Goal: Task Accomplishment & Management: Manage account settings

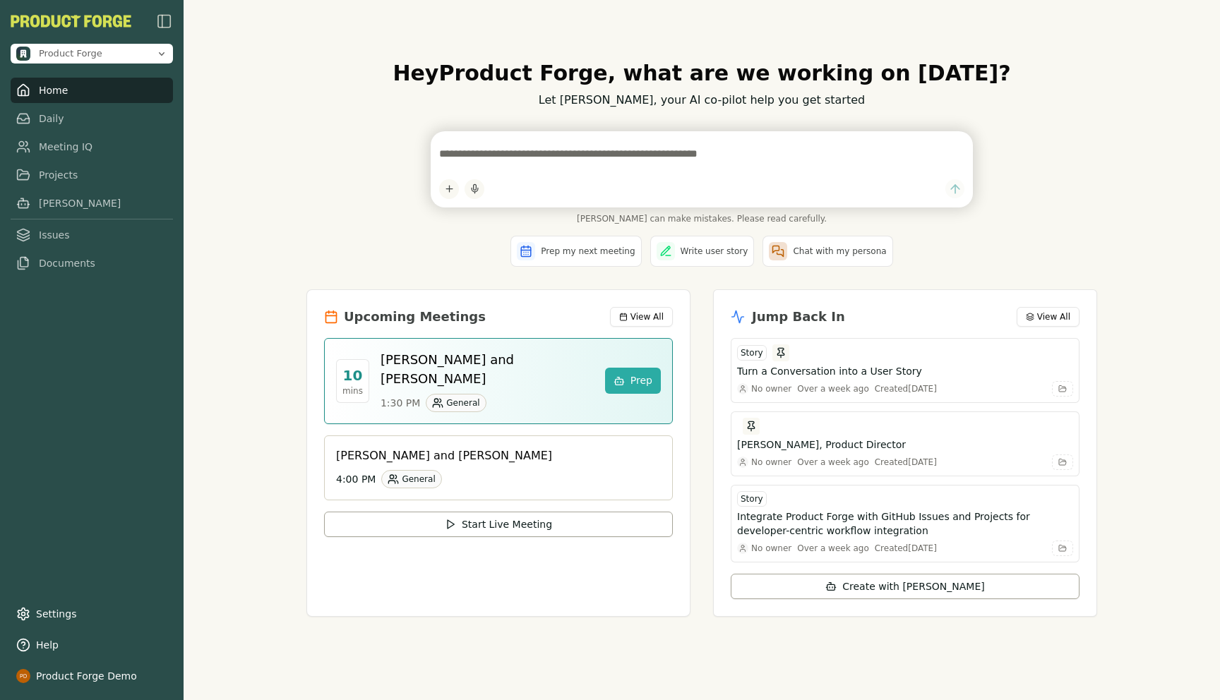
click at [567, 165] on textarea at bounding box center [701, 154] width 525 height 28
click at [236, 229] on div "Hey Product Forge , what are we working on [DATE]? Let [PERSON_NAME], your AI c…" at bounding box center [702, 350] width 1036 height 700
click at [66, 143] on link "Meeting IQ" at bounding box center [92, 146] width 162 height 25
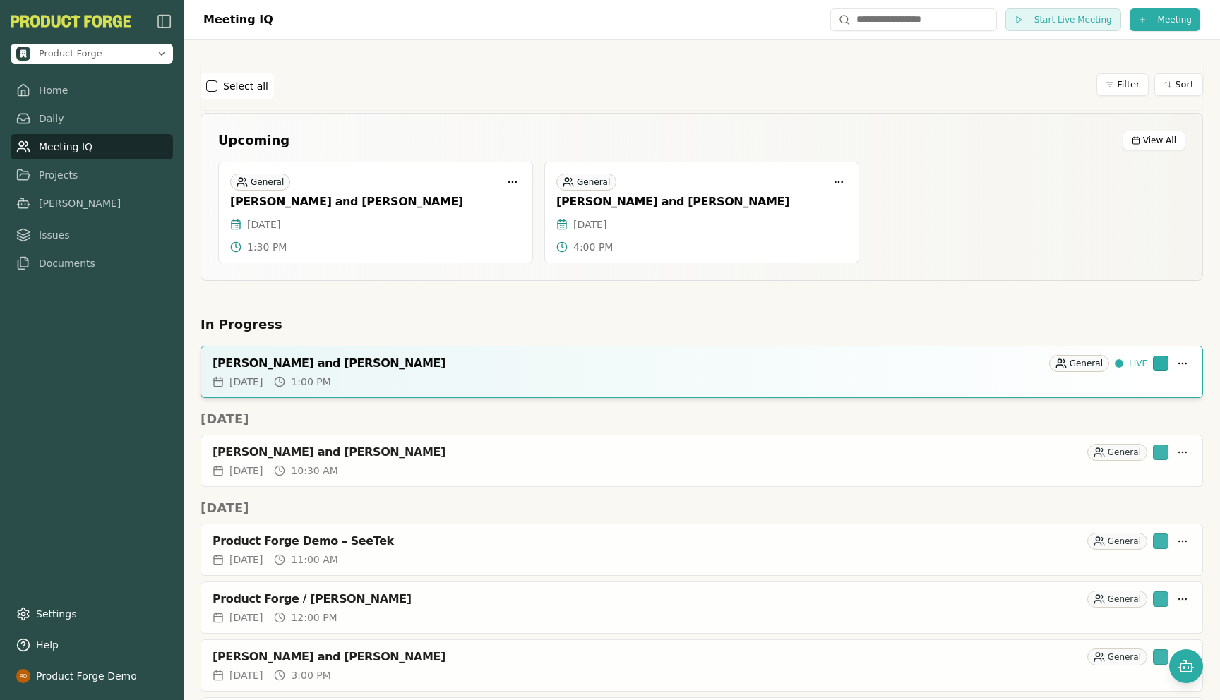
scroll to position [1016, 0]
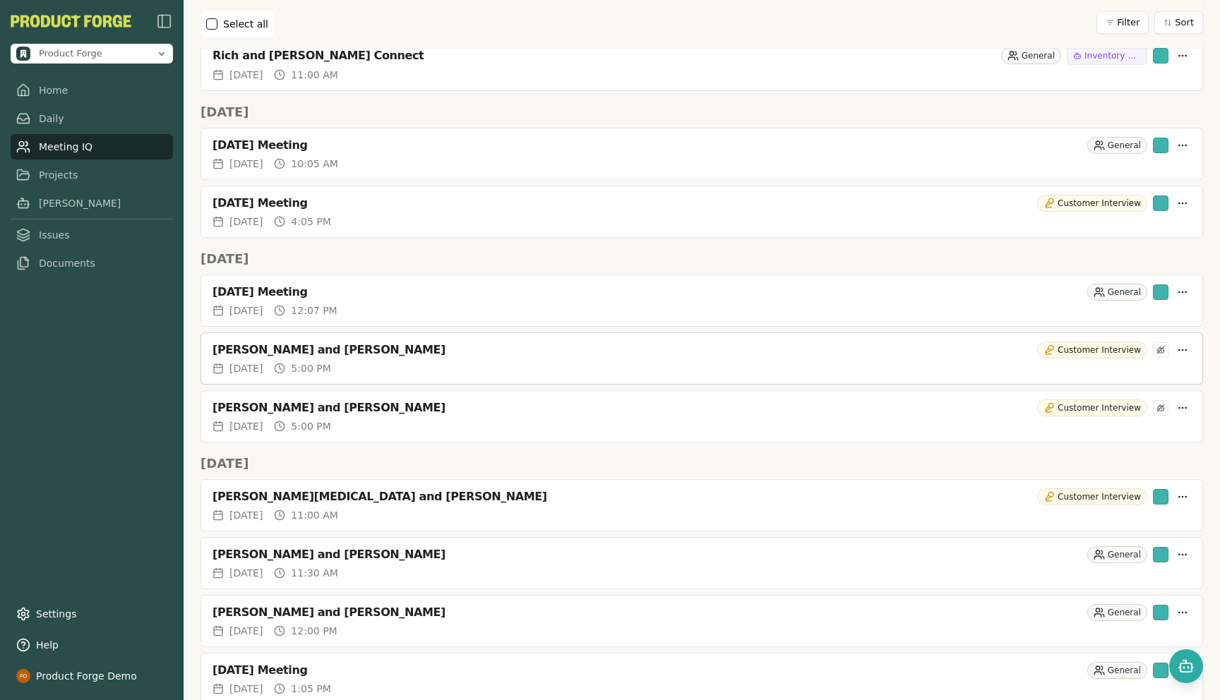
click at [291, 358] on div "[PERSON_NAME] and [PERSON_NAME] Customer Interview" at bounding box center [701, 350] width 978 height 17
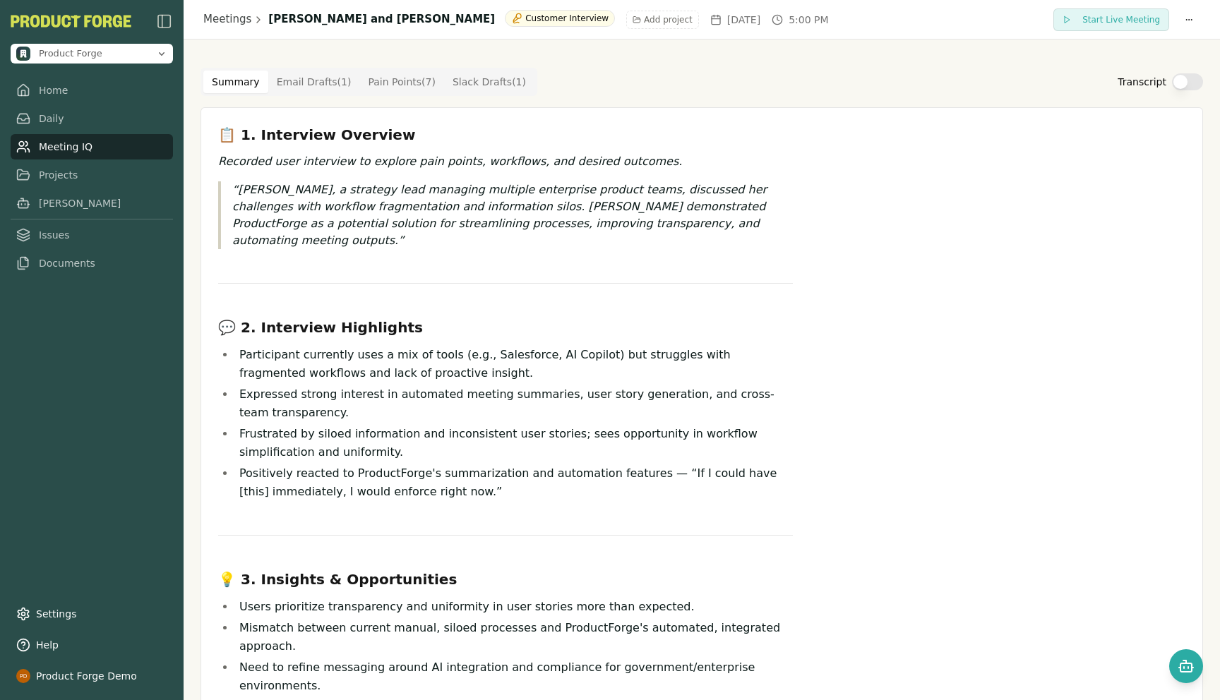
click at [286, 75] on Draft "Email Drafts ( 1 )" at bounding box center [314, 82] width 92 height 23
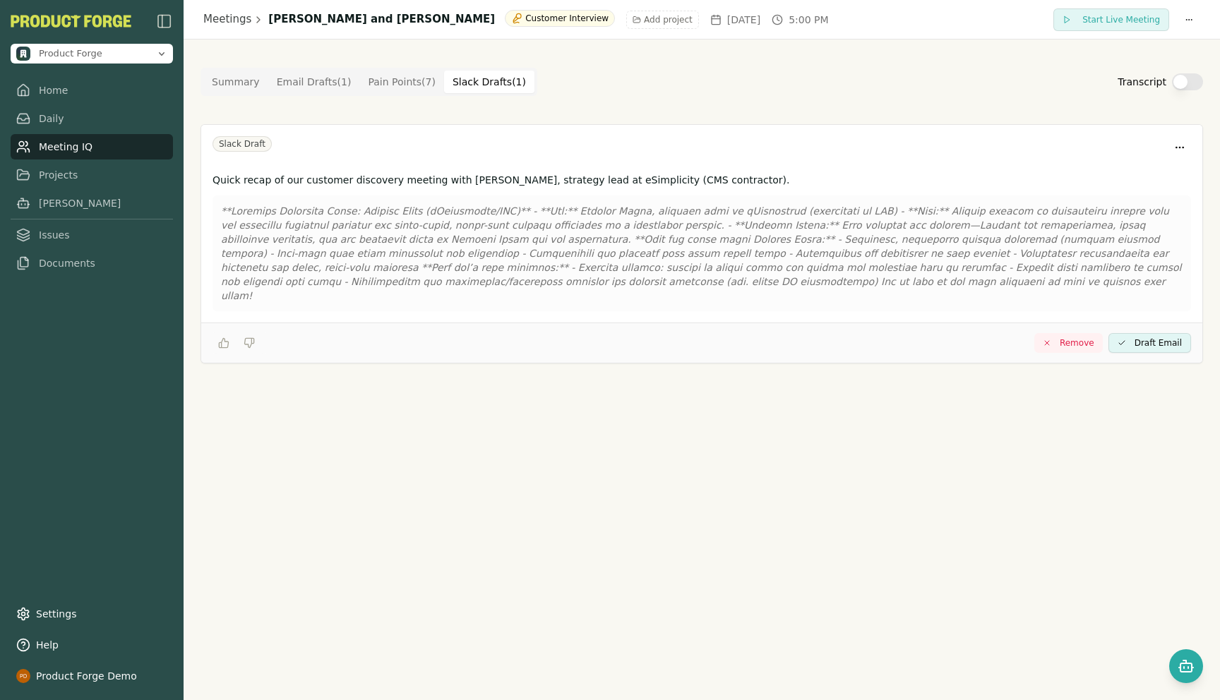
click at [493, 79] on Draft "Slack Drafts ( 1 )" at bounding box center [489, 82] width 90 height 23
click at [759, 274] on p at bounding box center [701, 253] width 961 height 99
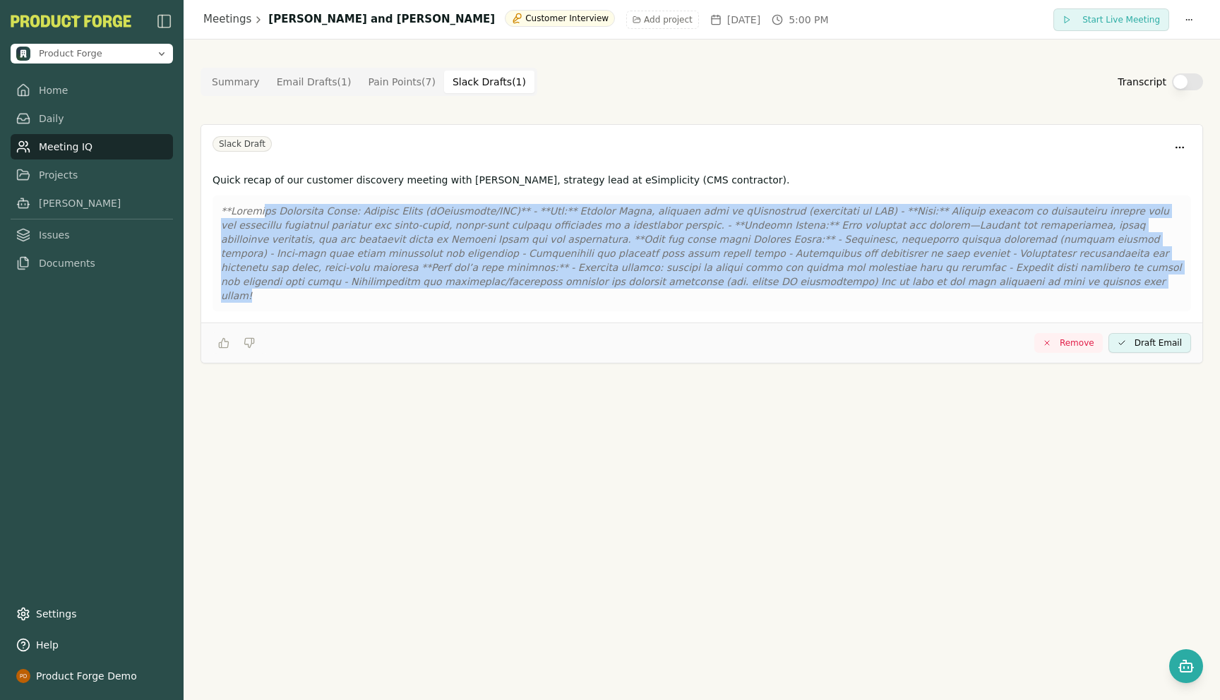
drag, startPoint x: 767, startPoint y: 284, endPoint x: 263, endPoint y: 211, distance: 508.6
click at [263, 211] on p at bounding box center [701, 253] width 961 height 99
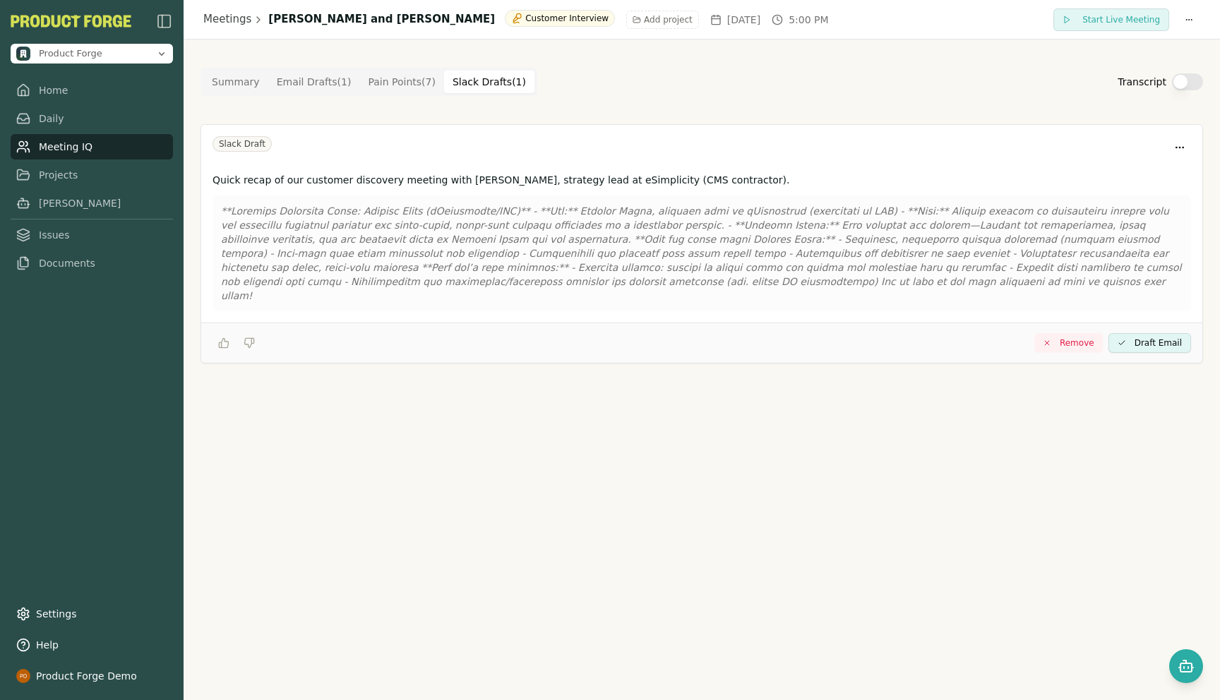
click at [624, 127] on div "Slack Draft" at bounding box center [701, 146] width 1001 height 42
click at [385, 85] on Point "Pain Points ( 7 )" at bounding box center [401, 82] width 85 height 23
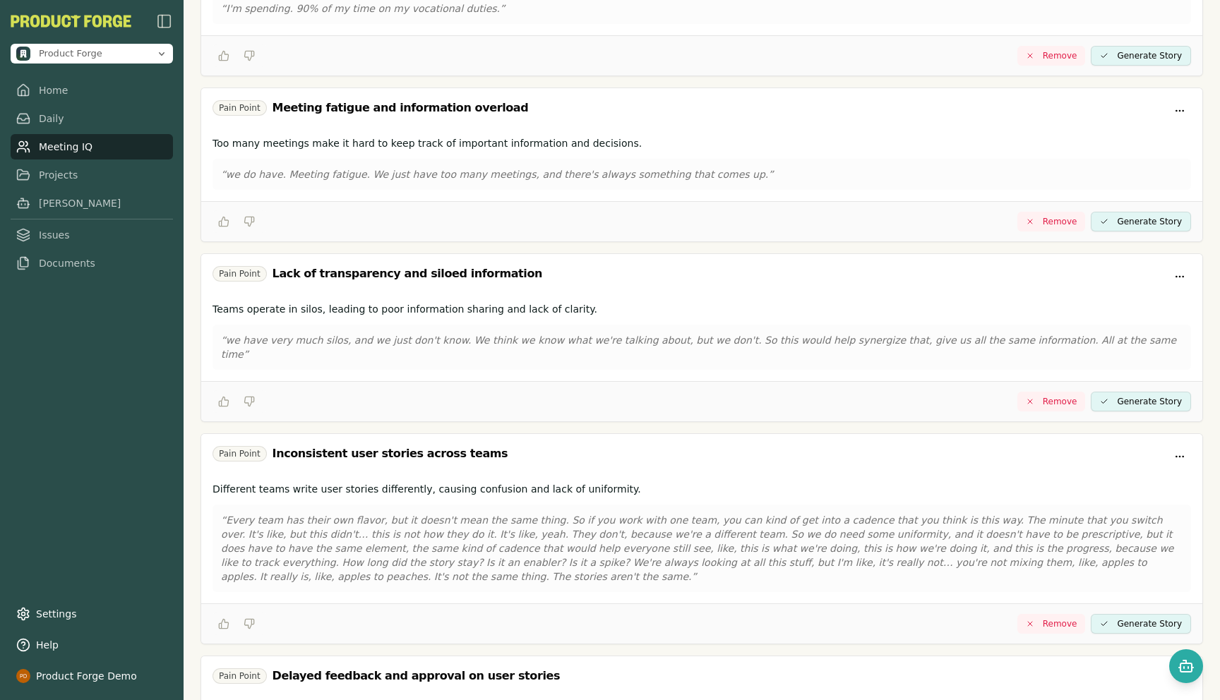
scroll to position [712, 0]
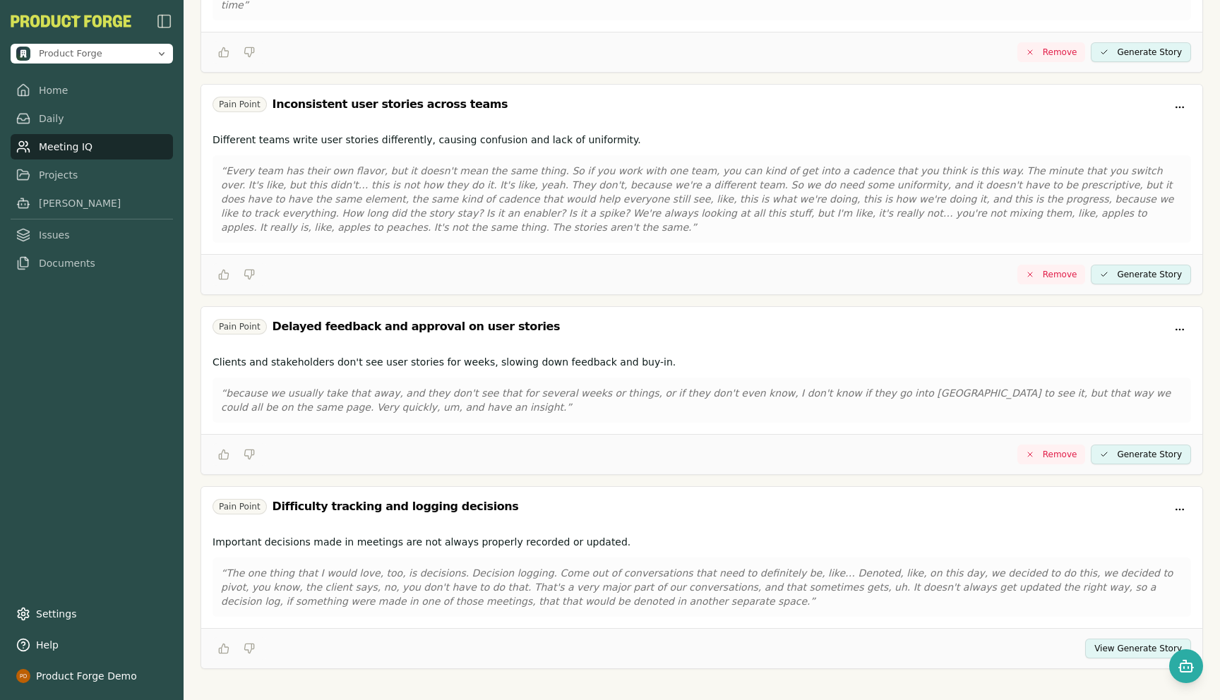
click at [1116, 639] on button "View Generate Story" at bounding box center [1138, 649] width 106 height 20
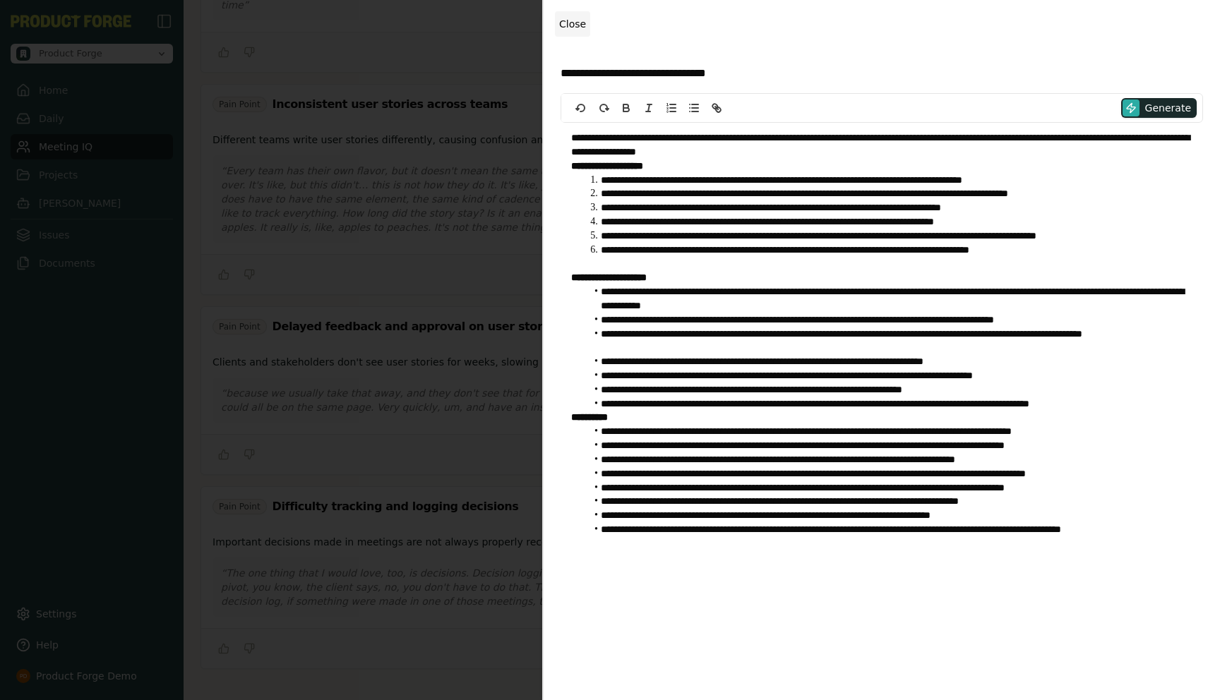
click at [582, 26] on span "Close" at bounding box center [572, 23] width 27 height 11
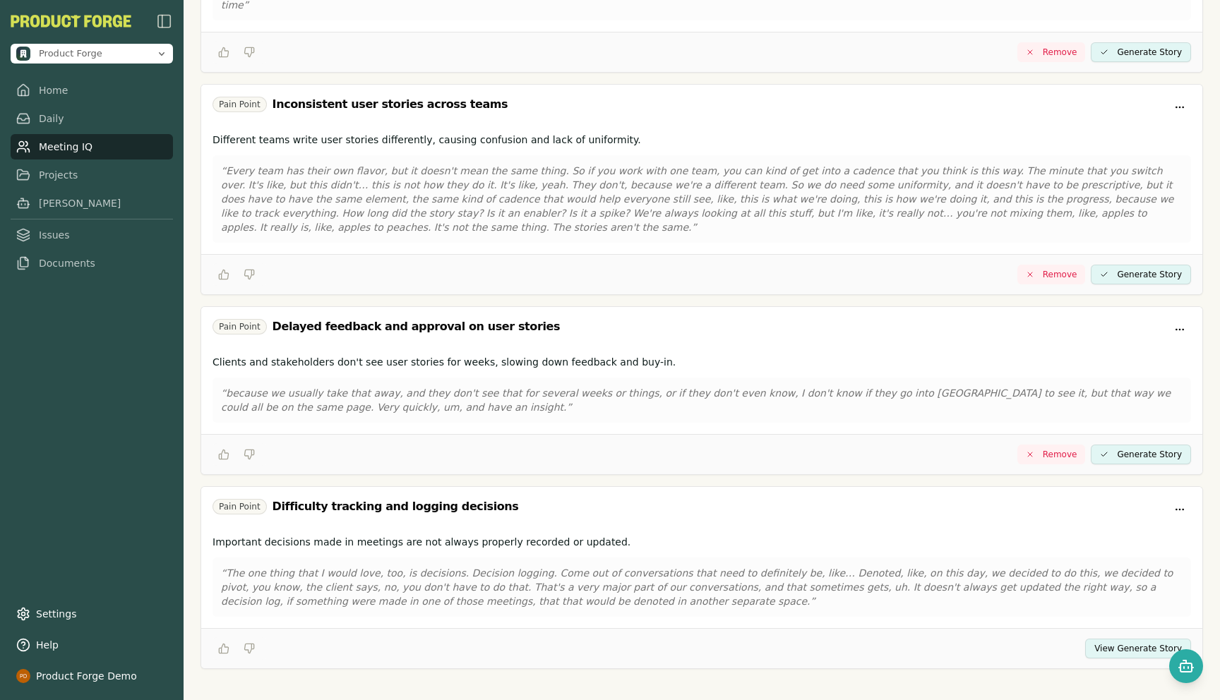
click at [43, 154] on link "Meeting IQ" at bounding box center [92, 146] width 162 height 25
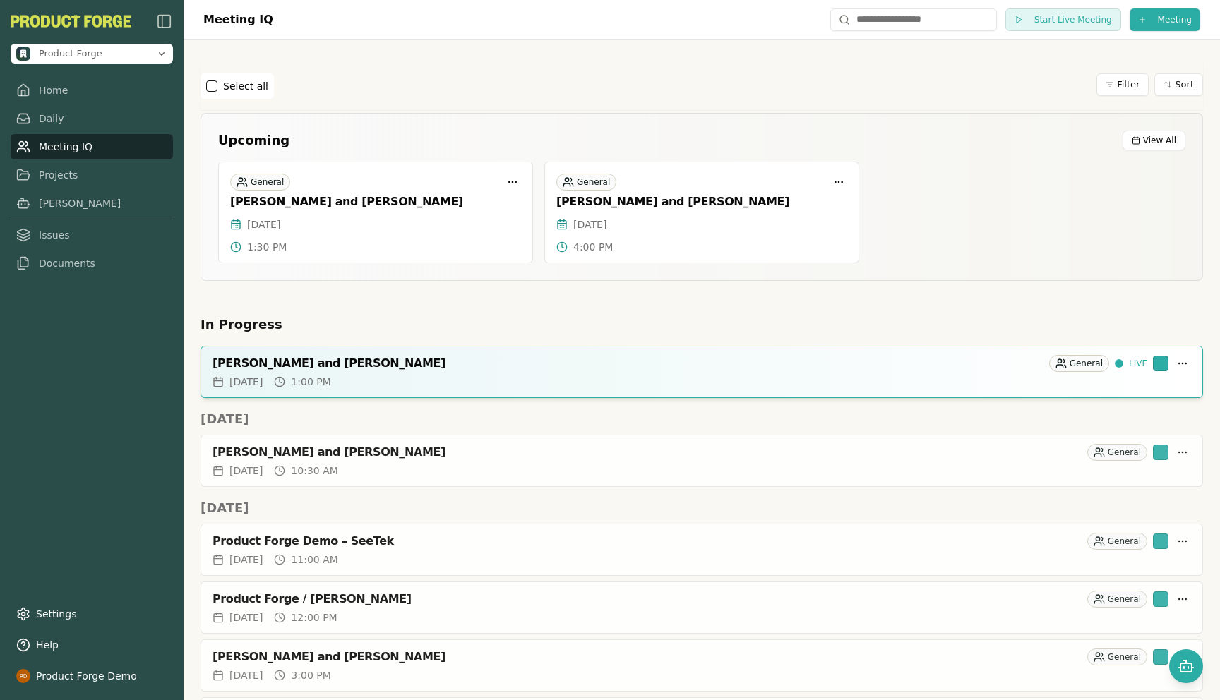
click at [230, 359] on div "[PERSON_NAME] and [PERSON_NAME]" at bounding box center [627, 363] width 831 height 14
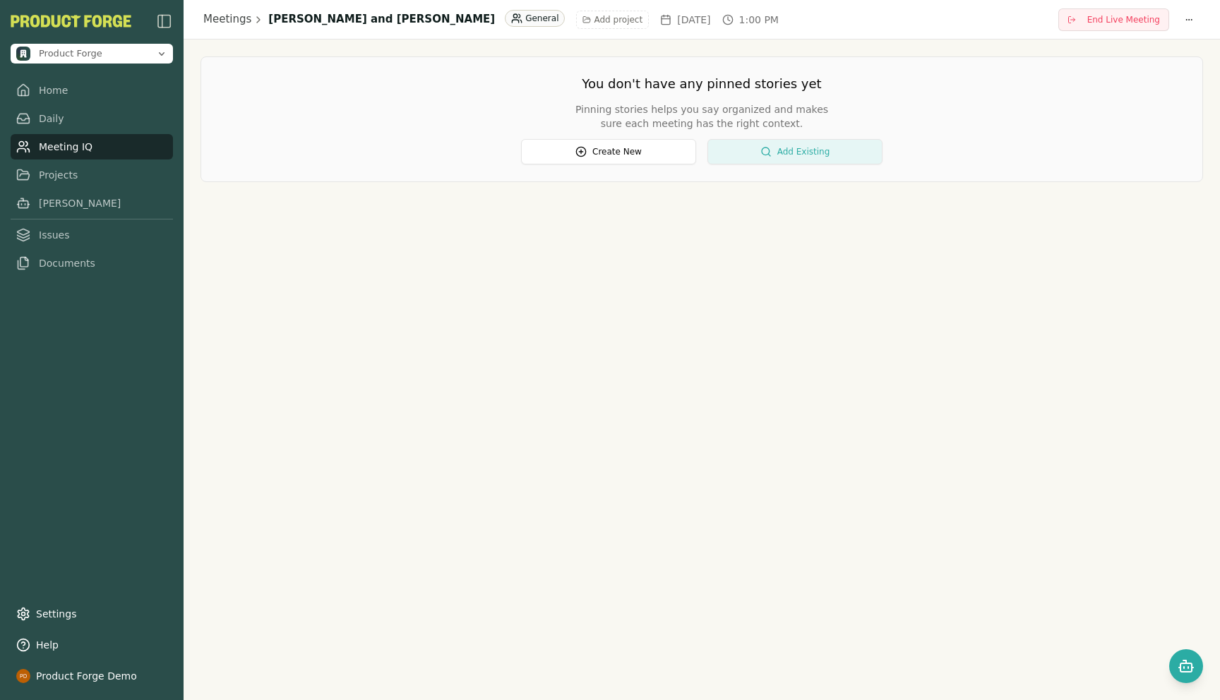
click at [783, 157] on button "Add Existing" at bounding box center [794, 151] width 175 height 25
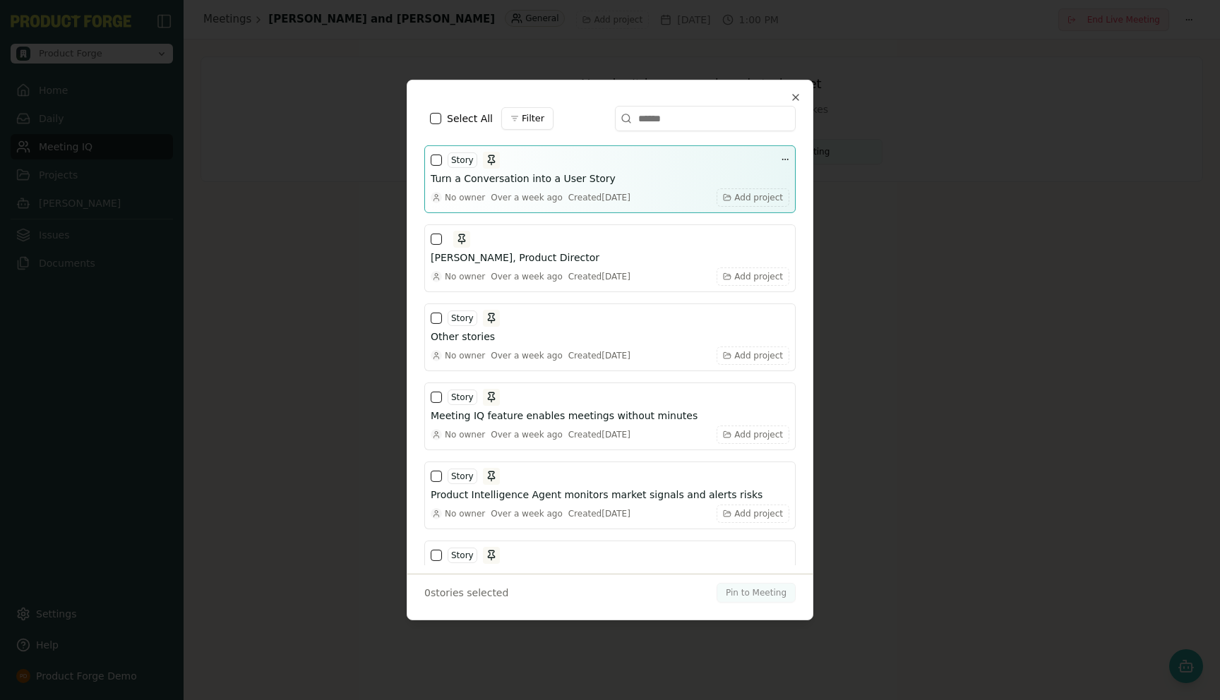
click at [431, 164] on button "button" at bounding box center [436, 160] width 11 height 11
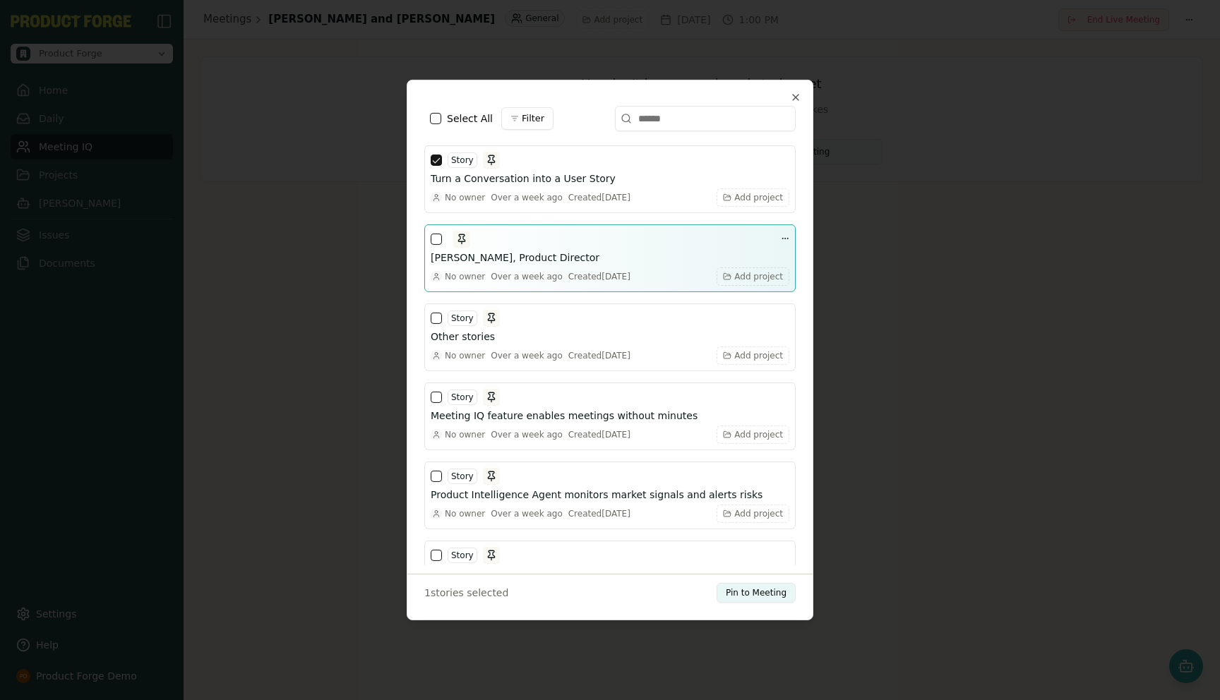
click at [438, 239] on button "button" at bounding box center [436, 239] width 11 height 11
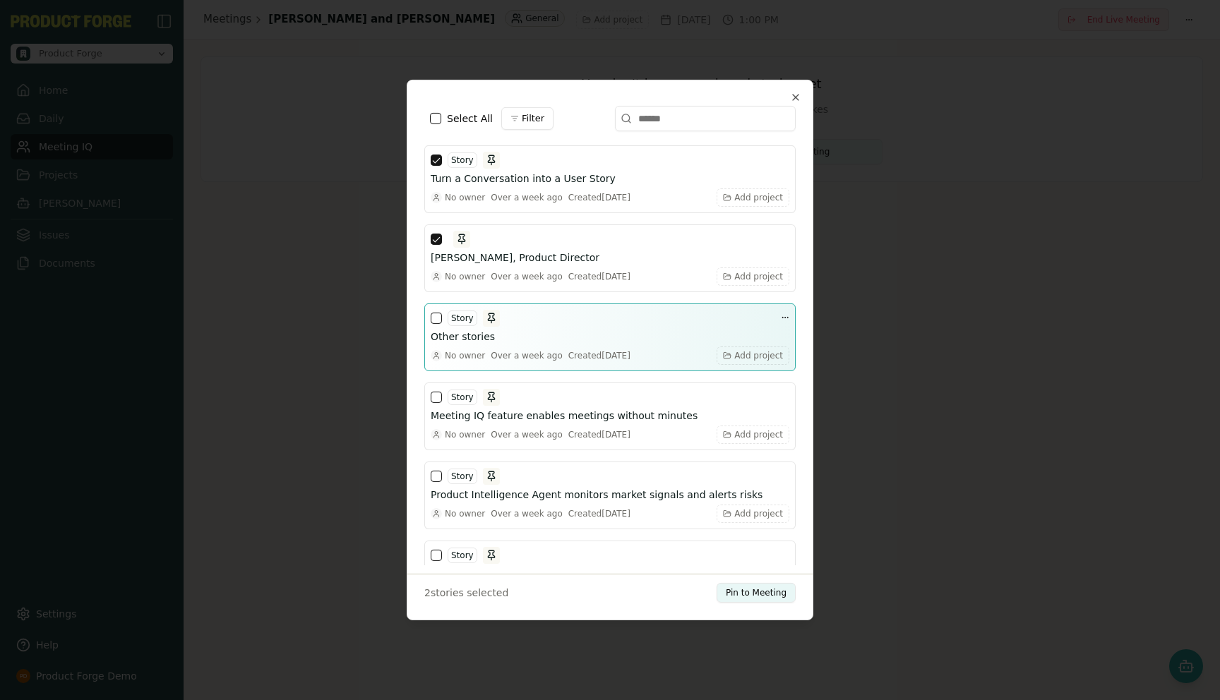
click at [436, 325] on div "Story" at bounding box center [465, 318] width 69 height 17
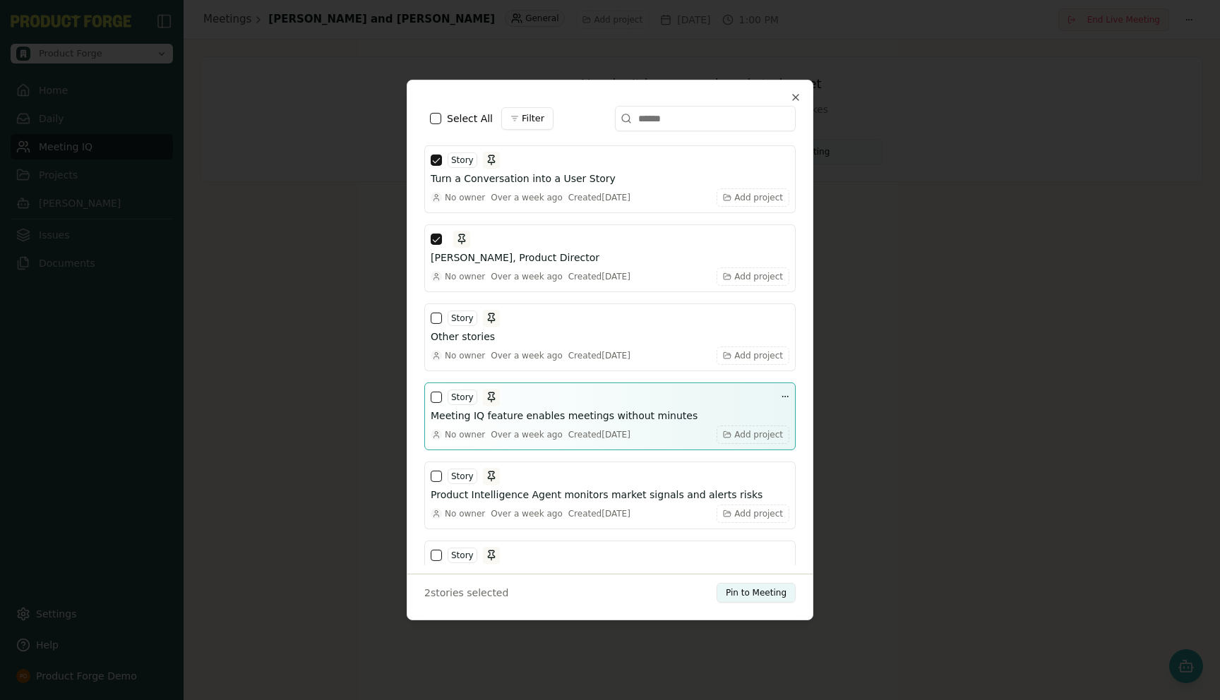
click at [435, 398] on button "button" at bounding box center [436, 397] width 11 height 11
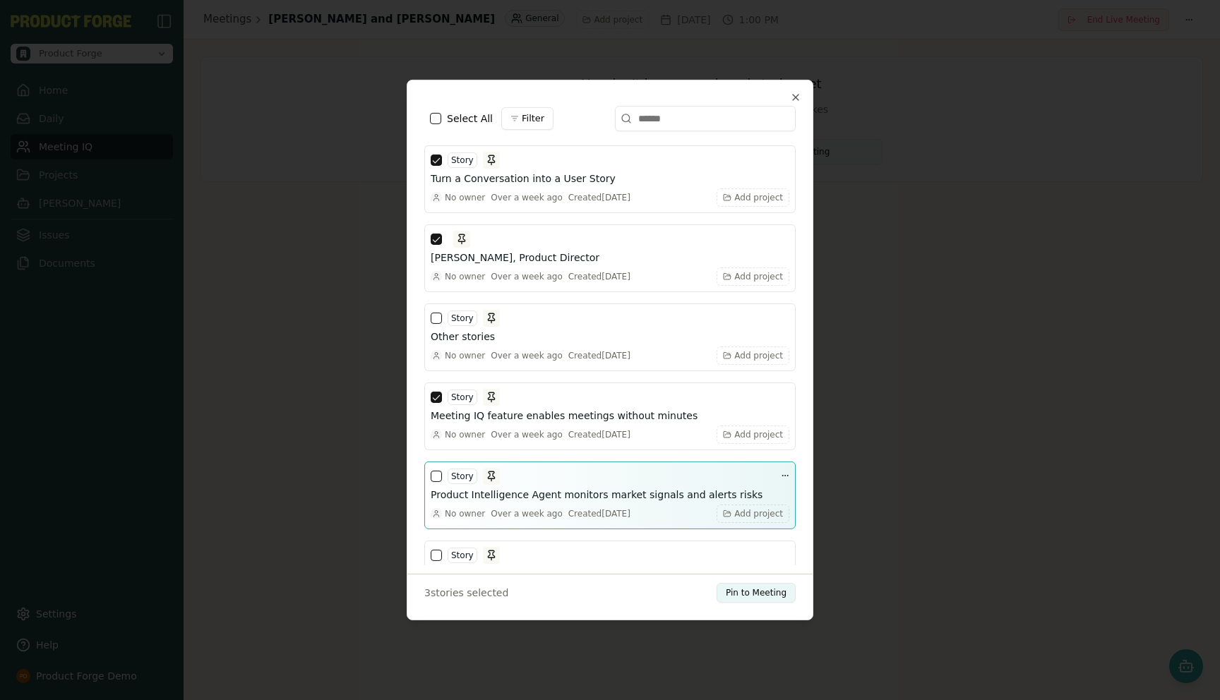
click at [435, 478] on button "button" at bounding box center [436, 476] width 11 height 11
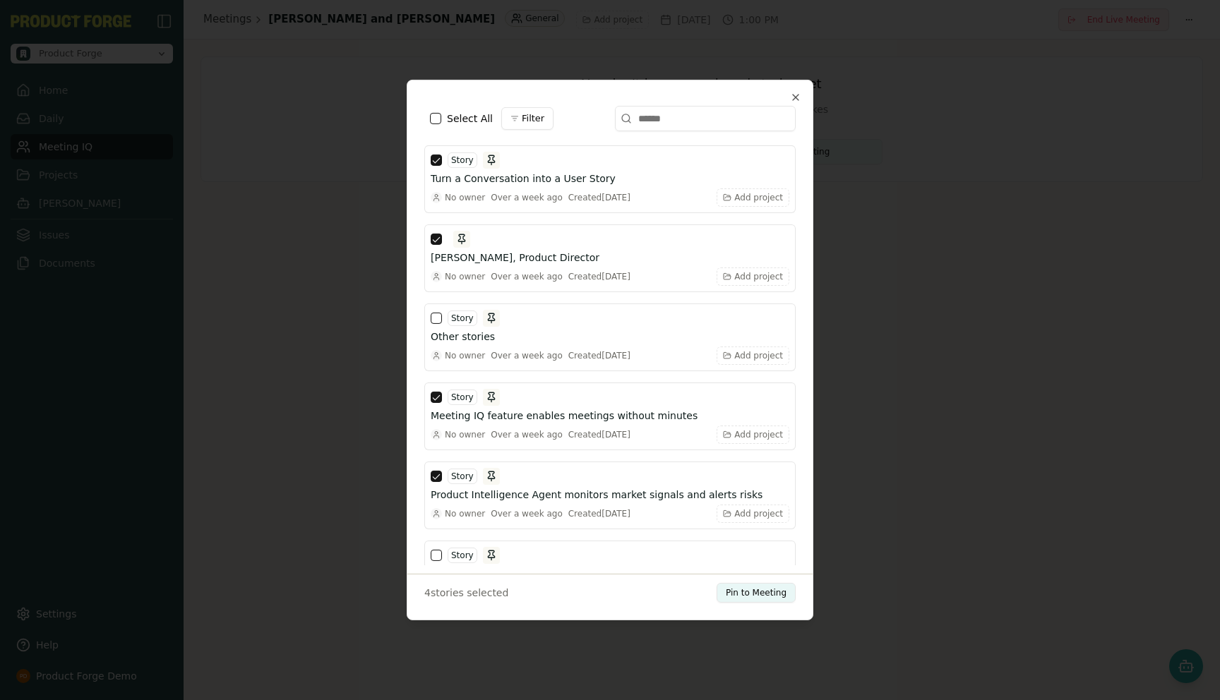
click at [741, 606] on div "Select Stories Select All Filter Story Turn a Conversation into a User Story No…" at bounding box center [610, 350] width 407 height 541
click at [741, 585] on button "Pin to Meeting" at bounding box center [755, 593] width 79 height 20
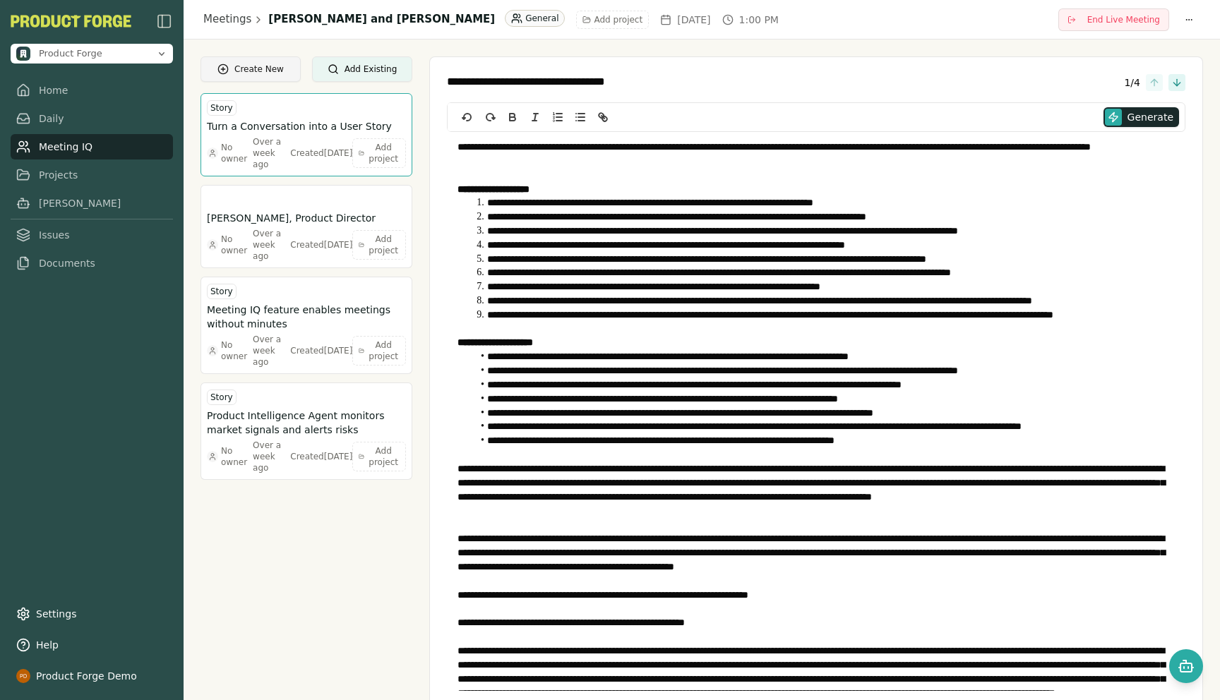
click at [240, 71] on button "Create New" at bounding box center [250, 68] width 100 height 25
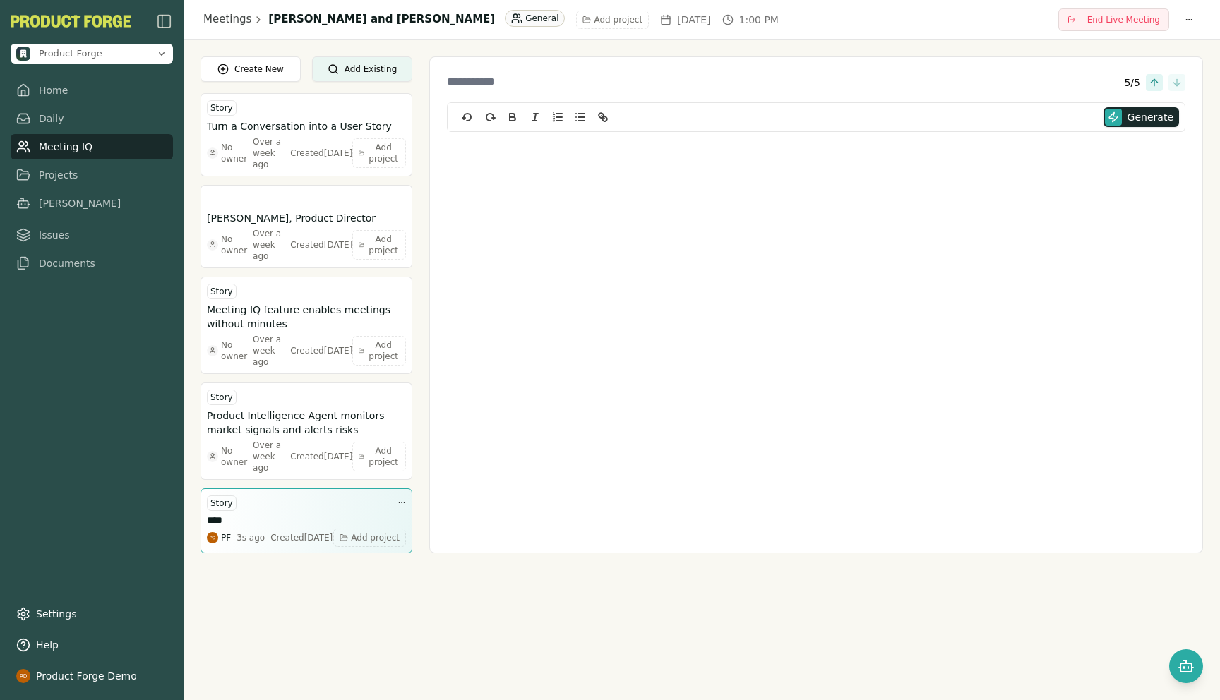
click at [207, 515] on button "***" at bounding box center [306, 520] width 199 height 11
type textarea "*********"
click at [464, 614] on div "Meetings [PERSON_NAME] and [PERSON_NAME] General Add project [DATE] 1:00 PM End…" at bounding box center [702, 350] width 1036 height 700
click at [894, 179] on div at bounding box center [816, 220] width 738 height 176
click at [1131, 115] on span "Generate" at bounding box center [1150, 117] width 46 height 14
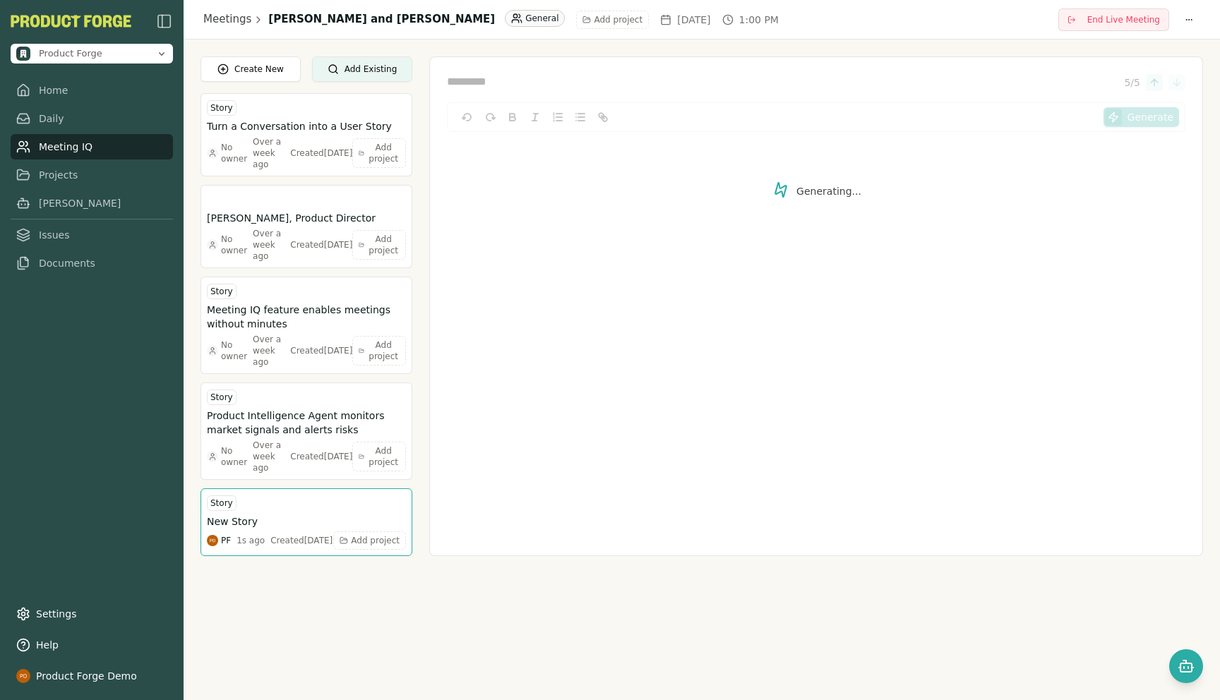
type textarea "**********"
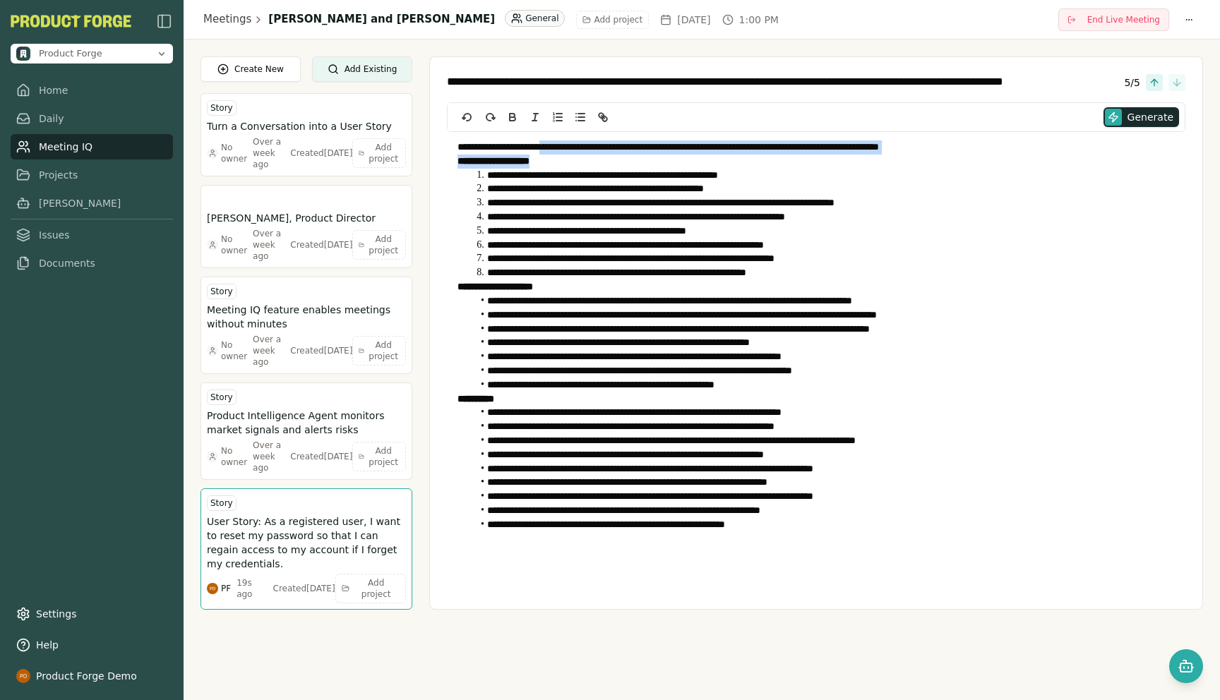
drag, startPoint x: 554, startPoint y: 140, endPoint x: 716, endPoint y: 161, distance: 162.9
click at [716, 161] on div "**********" at bounding box center [816, 336] width 738 height 409
click at [620, 150] on p "**********" at bounding box center [815, 147] width 717 height 14
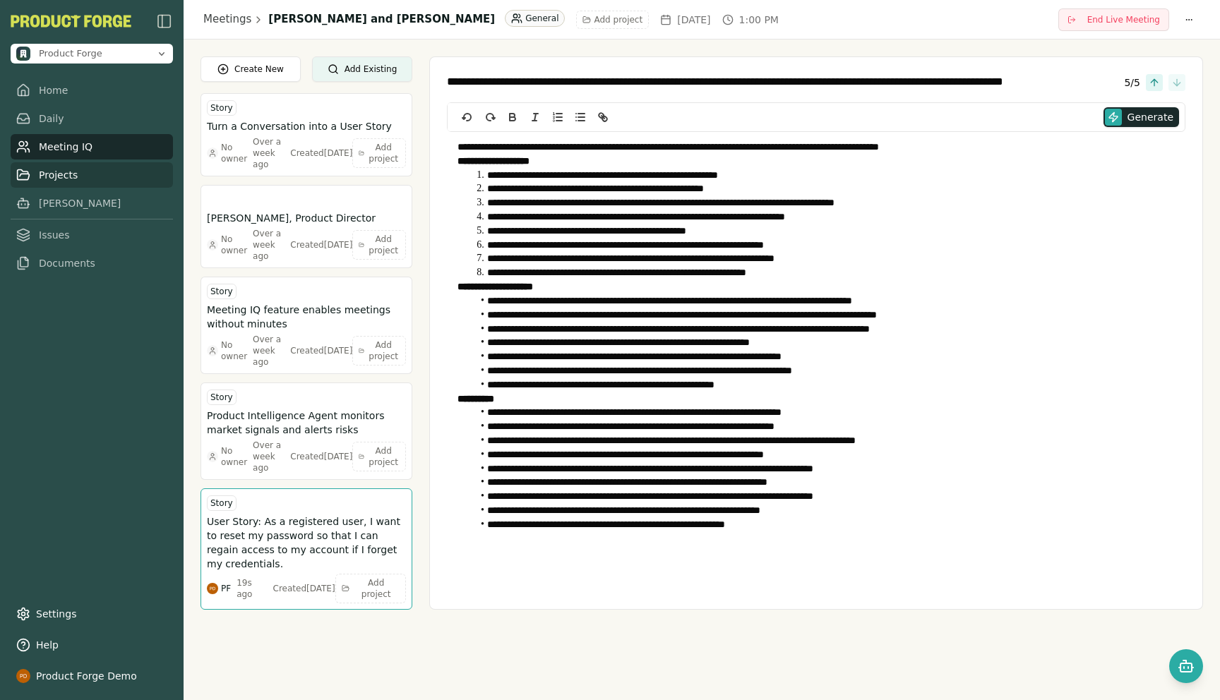
click at [40, 181] on link "Projects" at bounding box center [92, 174] width 162 height 25
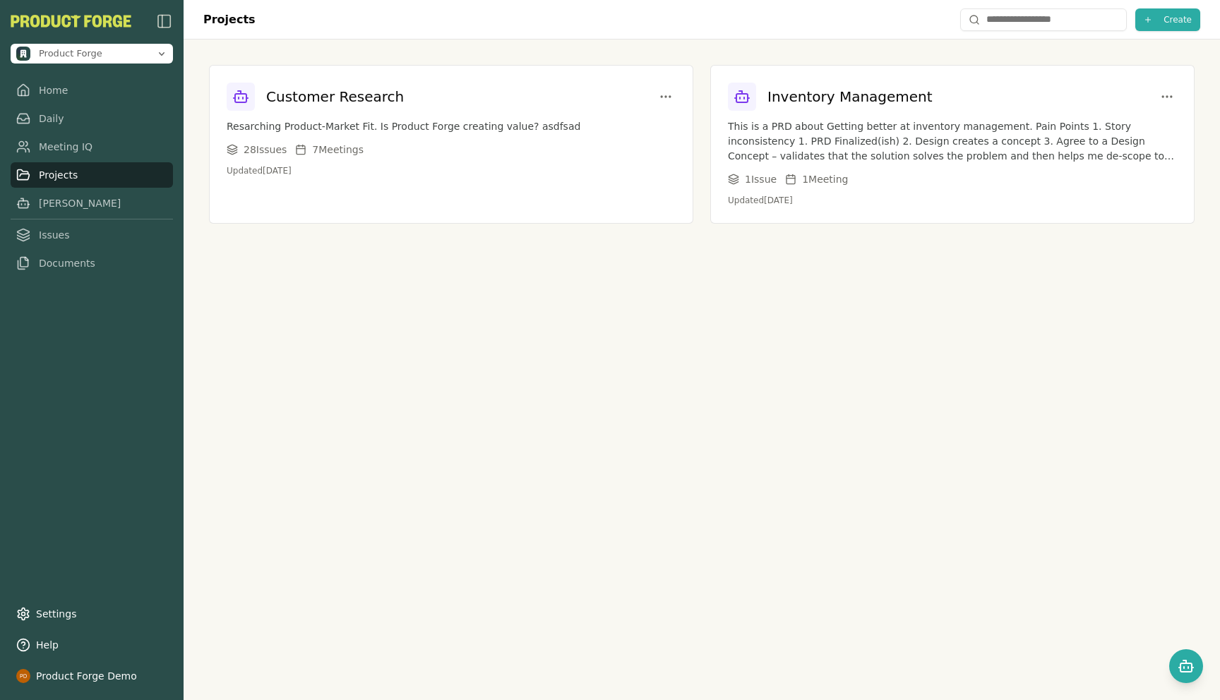
click at [500, 248] on div "Customer Research Resarching Product-Market Fit. Is Product Forge creating valu…" at bounding box center [702, 145] width 1036 height 210
click at [457, 426] on div "Projects Create Customer Research Resarching Product-Market Fit. Is Product For…" at bounding box center [702, 350] width 1036 height 700
click at [45, 90] on link "Home" at bounding box center [92, 90] width 162 height 25
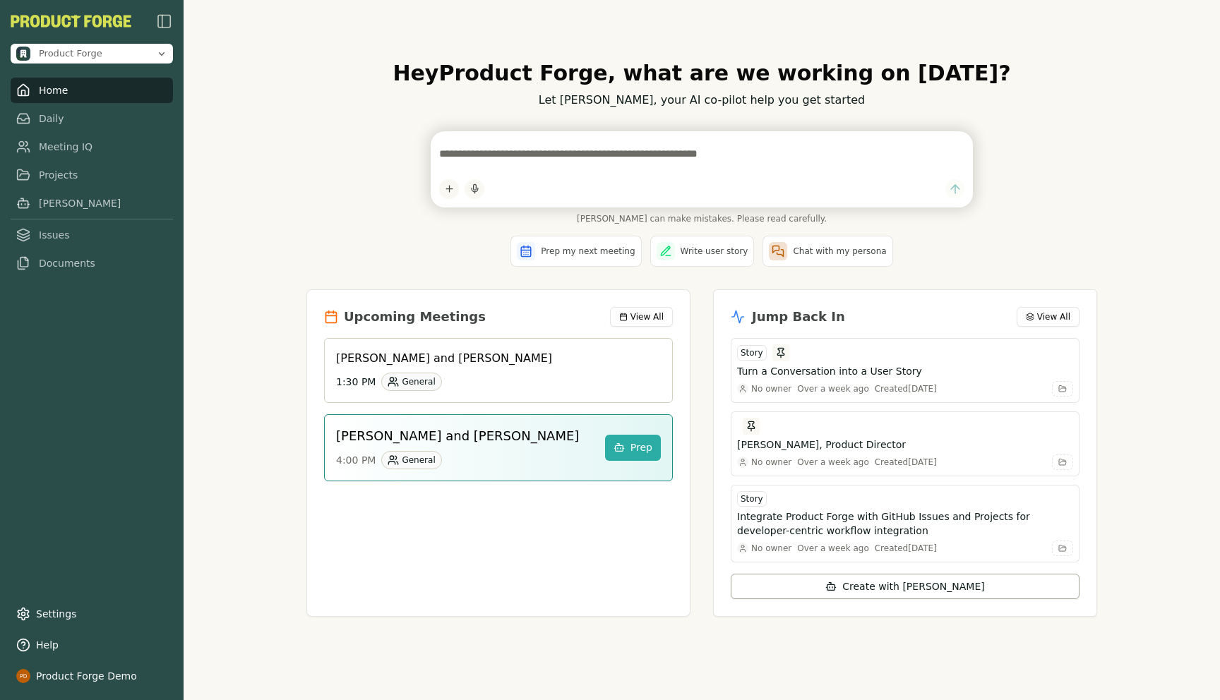
click at [270, 278] on div "Hey Product Forge , what are we working on [DATE]? Let [PERSON_NAME], your AI c…" at bounding box center [702, 350] width 1036 height 700
click at [227, 142] on div "Hey Product Forge , what are we working on [DATE]? Let [PERSON_NAME], your AI c…" at bounding box center [702, 350] width 1036 height 700
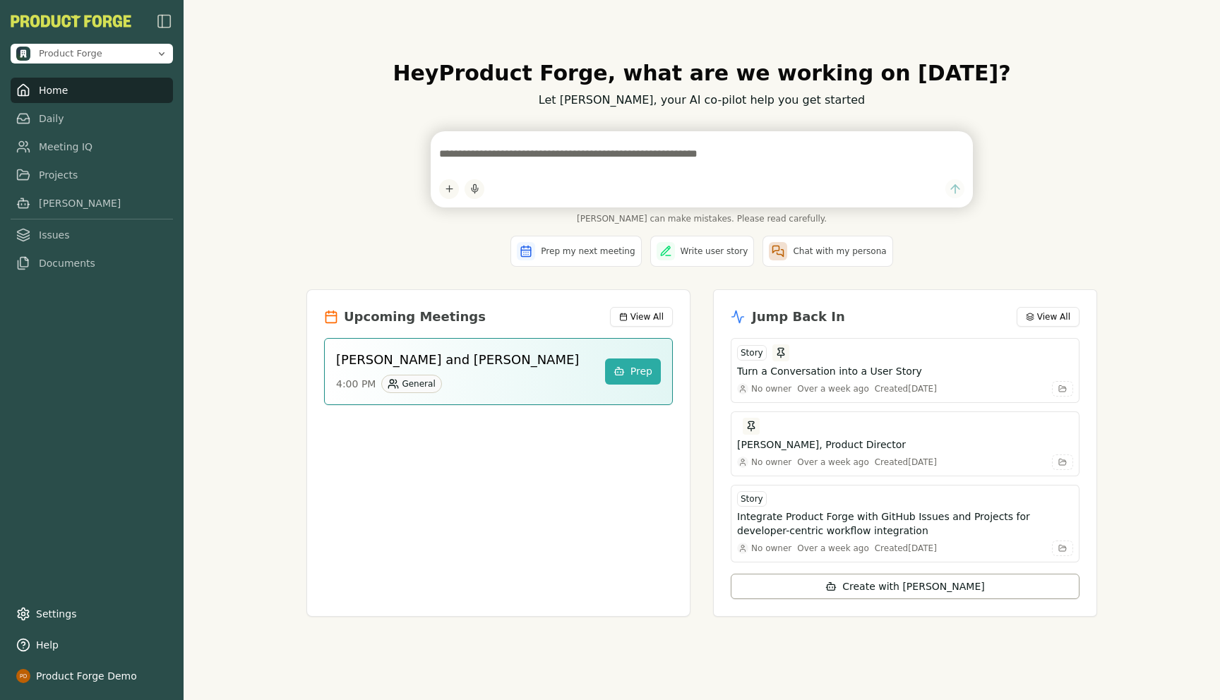
click at [258, 294] on div "Hey Product Forge , what are we working on [DATE]? Let [PERSON_NAME], your AI c…" at bounding box center [702, 350] width 1036 height 700
click at [316, 150] on div "[PERSON_NAME] can make mistakes. Please read carefully." at bounding box center [701, 177] width 791 height 92
click at [515, 153] on textarea at bounding box center [701, 154] width 525 height 28
click at [273, 234] on div "Hey Product Forge , what are we working on [DATE]? Let [PERSON_NAME], your AI c…" at bounding box center [702, 350] width 1036 height 700
click at [46, 153] on link "Meeting IQ" at bounding box center [92, 146] width 162 height 25
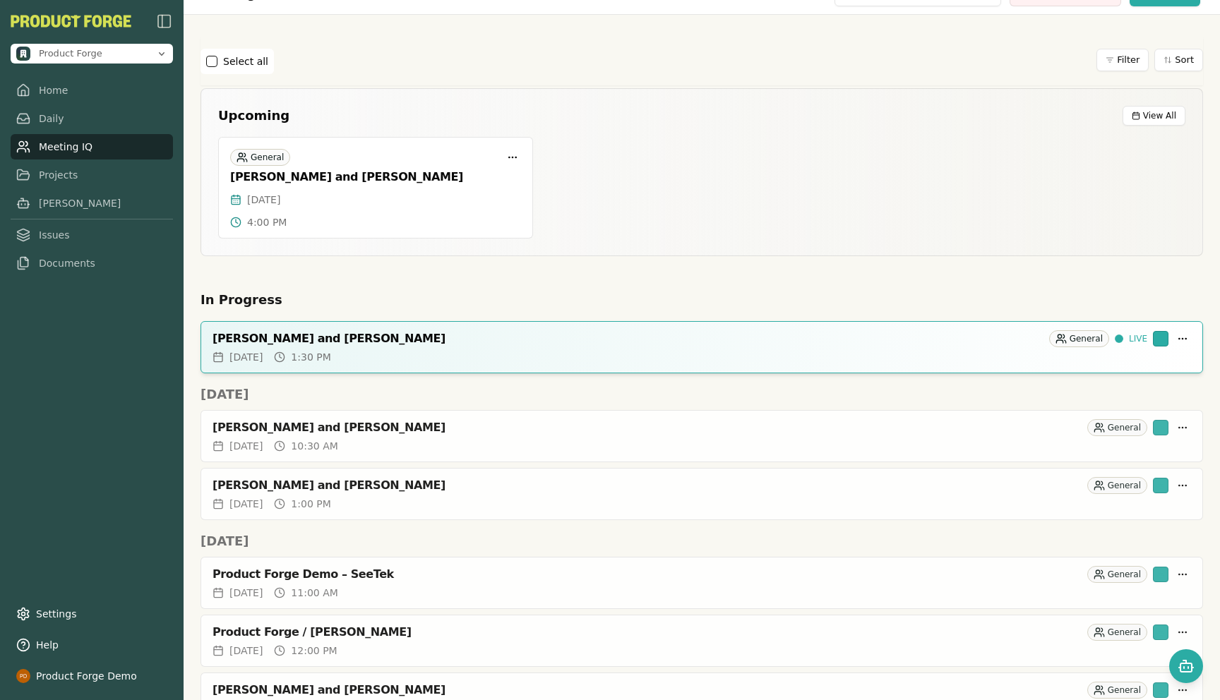
scroll to position [32, 0]
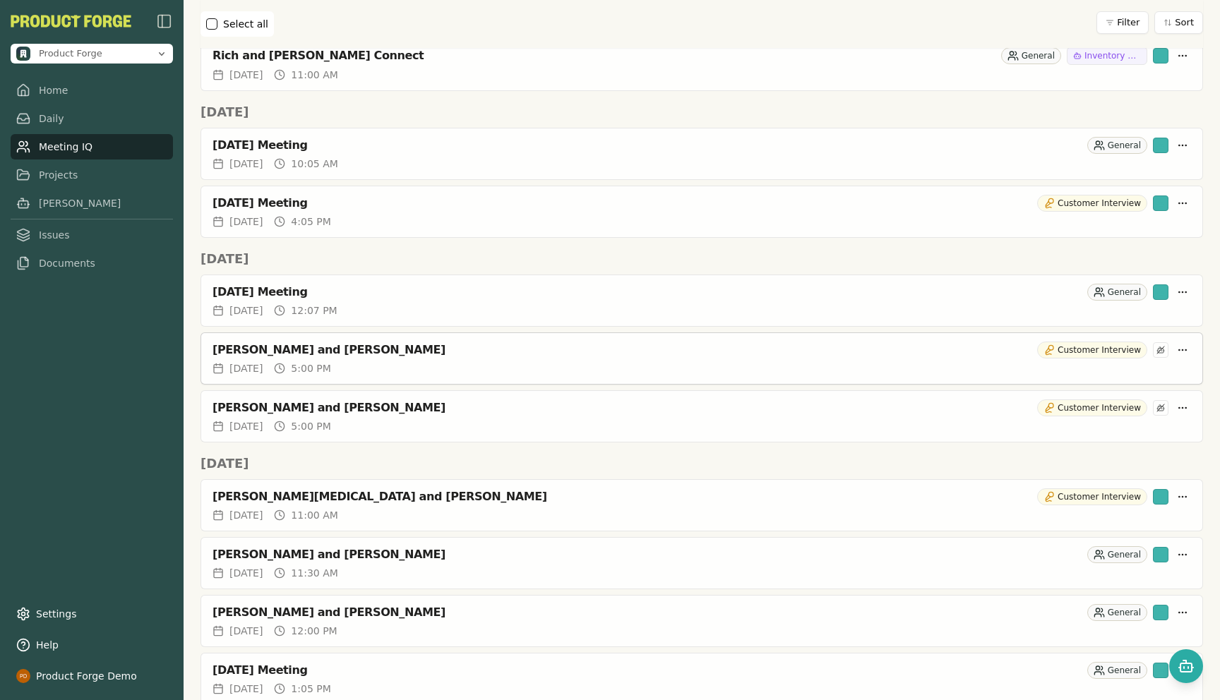
click at [270, 352] on div "[PERSON_NAME] and [PERSON_NAME]" at bounding box center [621, 350] width 819 height 14
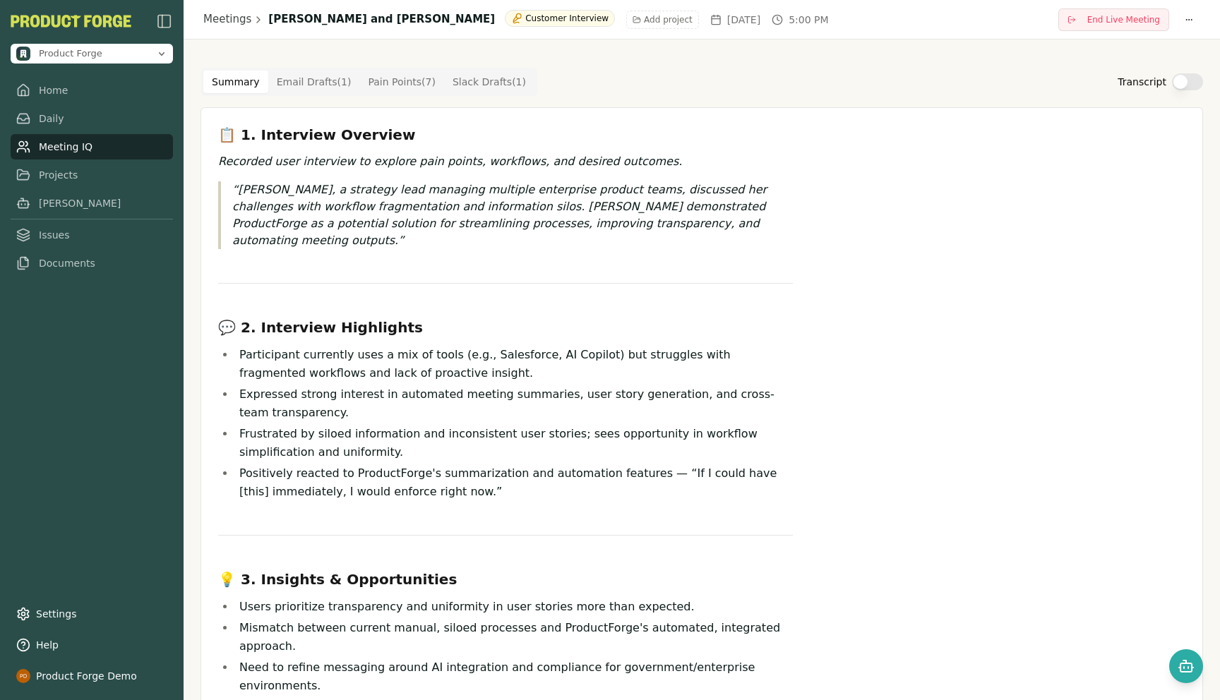
click at [291, 82] on Draft "Email Drafts ( 1 )" at bounding box center [314, 82] width 92 height 23
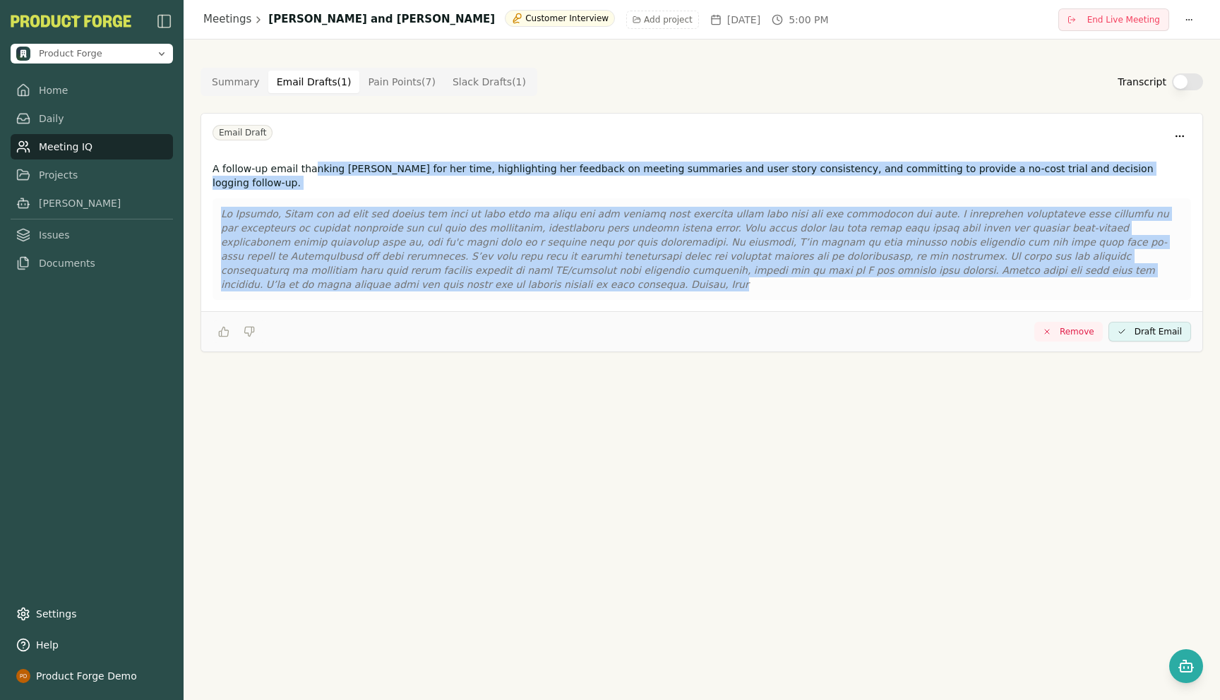
drag, startPoint x: 1141, startPoint y: 256, endPoint x: 309, endPoint y: 174, distance: 836.1
click at [309, 174] on div "A follow-up email thanking [PERSON_NAME] for her time, highlighting her feedbac…" at bounding box center [701, 233] width 1001 height 155
click at [464, 83] on Draft "Slack Drafts ( 1 )" at bounding box center [489, 82] width 90 height 23
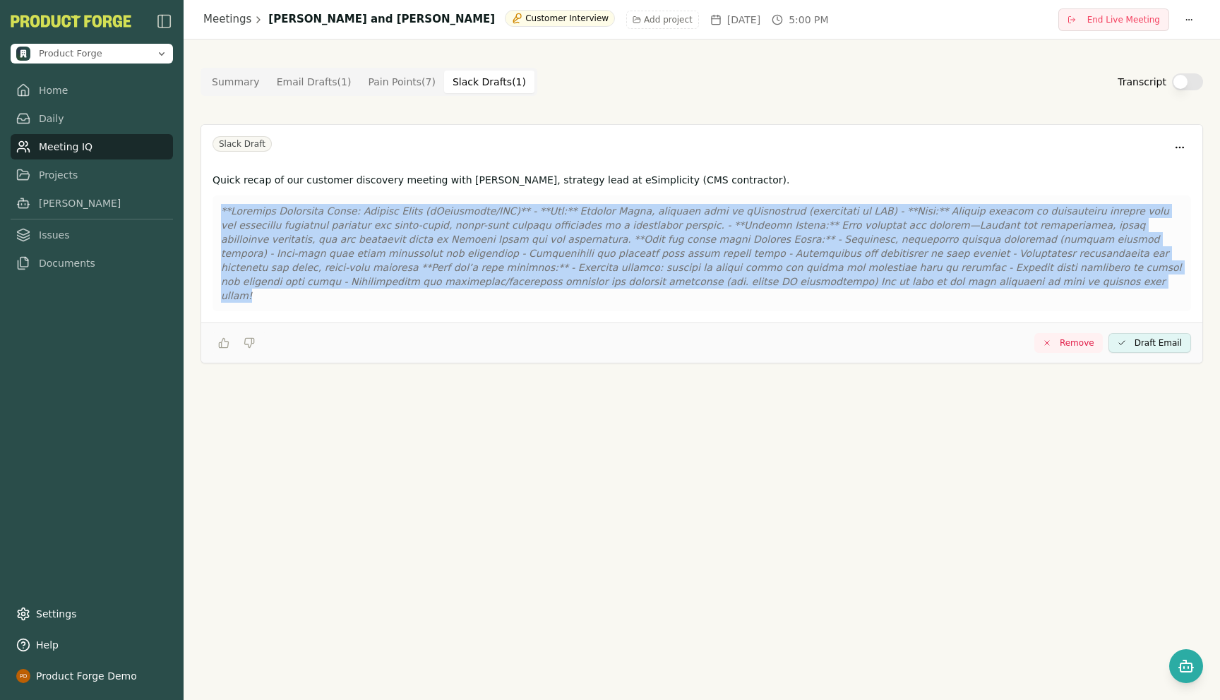
drag, startPoint x: 774, startPoint y: 288, endPoint x: 220, endPoint y: 215, distance: 558.9
click at [220, 215] on div at bounding box center [701, 254] width 978 height 116
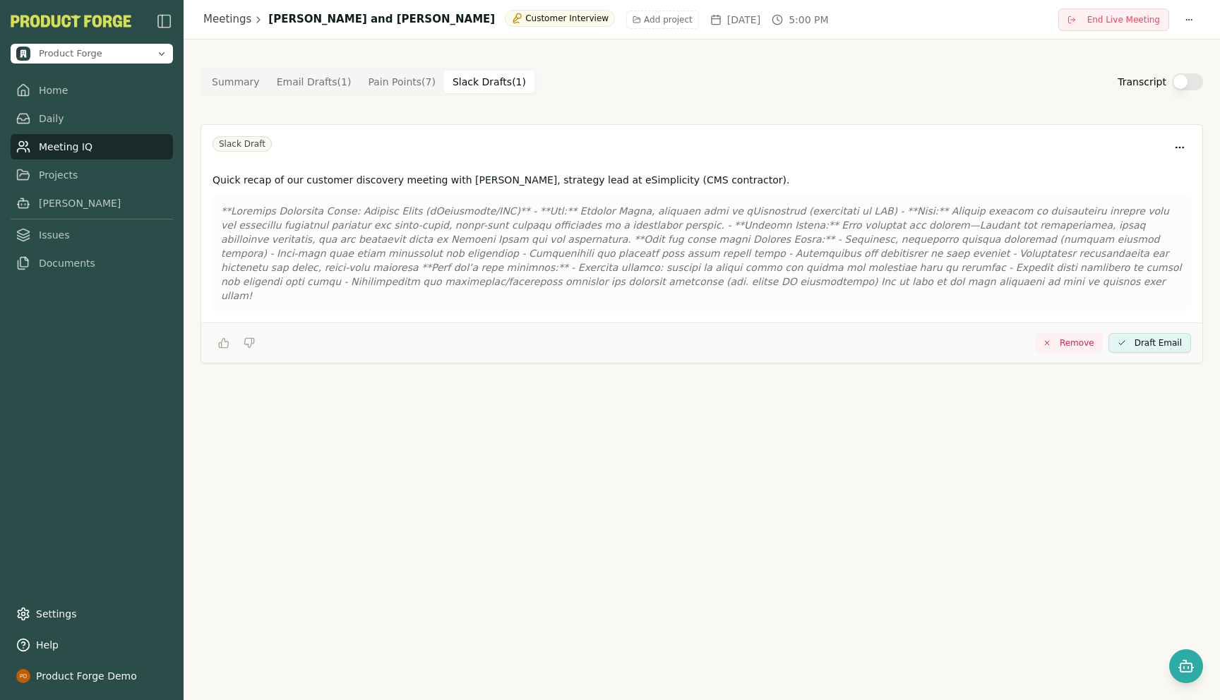
click at [495, 150] on div "Slack Draft" at bounding box center [701, 147] width 978 height 23
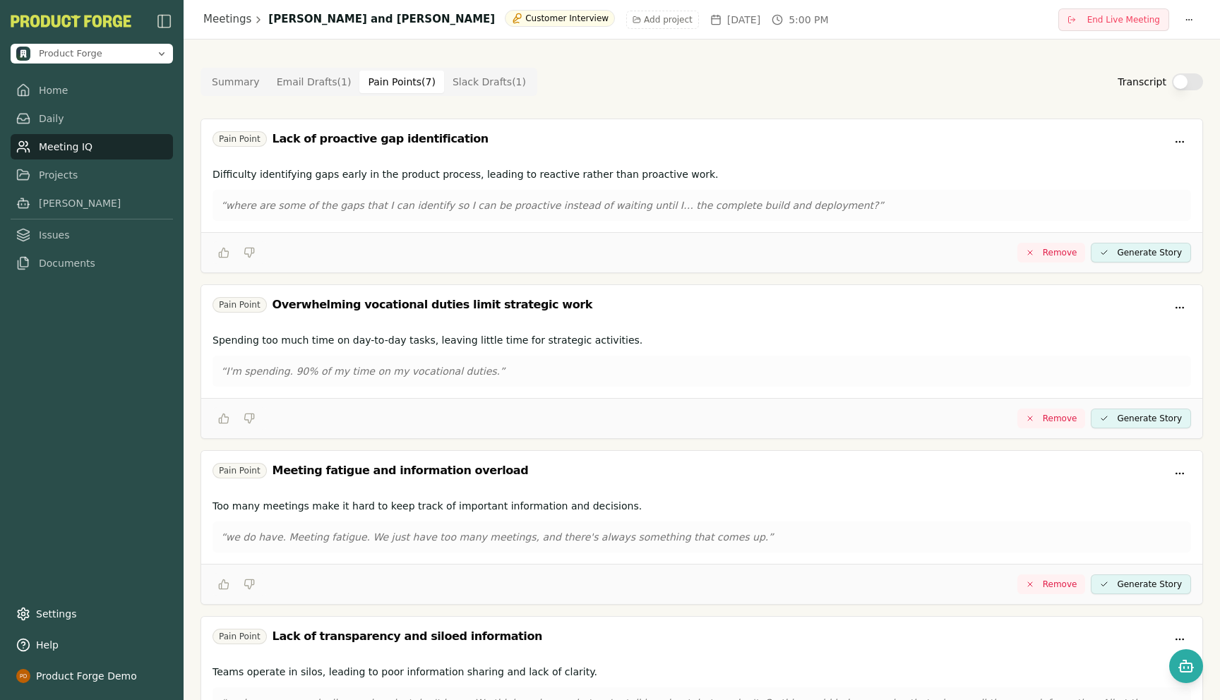
click at [390, 86] on Point "Pain Points ( 7 )" at bounding box center [401, 82] width 85 height 23
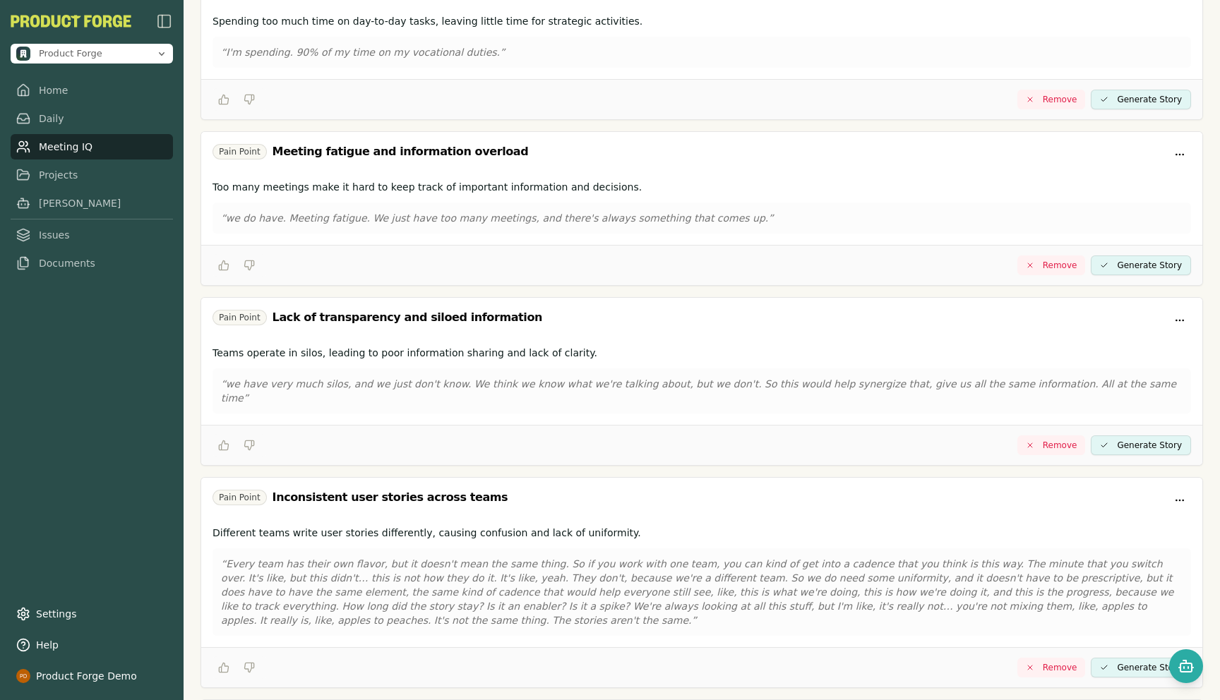
scroll to position [712, 0]
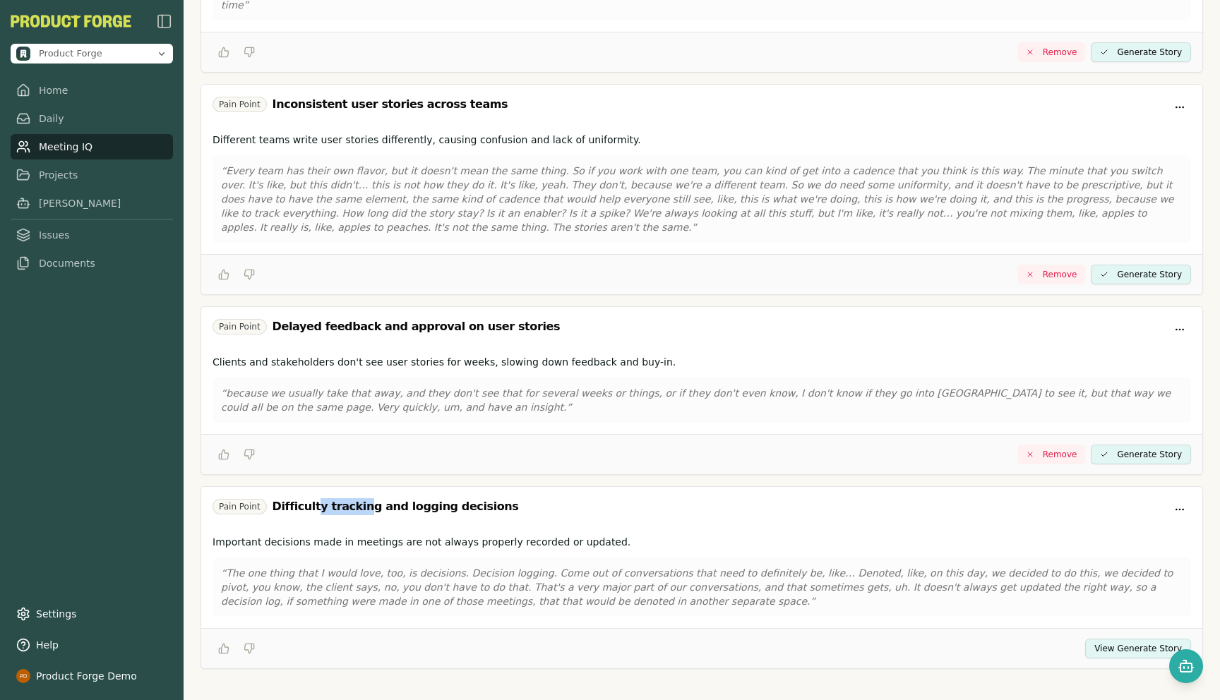
drag, startPoint x: 310, startPoint y: 495, endPoint x: 359, endPoint y: 492, distance: 49.5
click at [359, 498] on div "Difficulty tracking and logging decisions" at bounding box center [395, 506] width 246 height 17
click at [1115, 639] on button "View Generate Story" at bounding box center [1138, 649] width 106 height 20
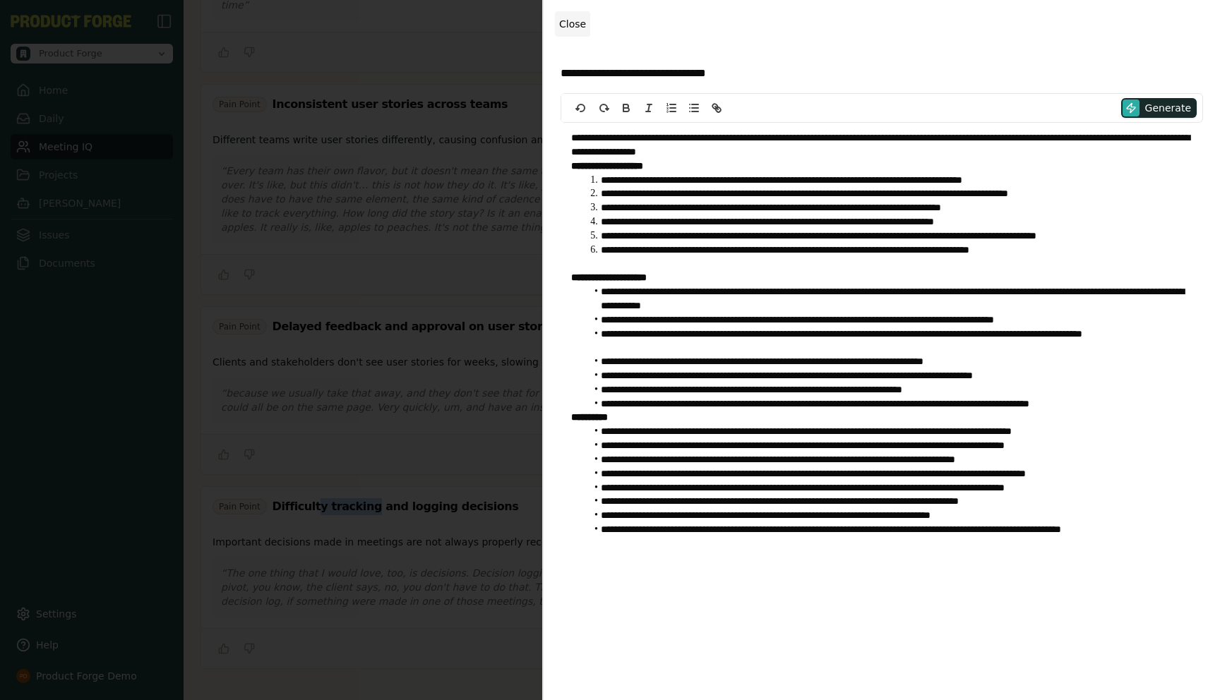
click at [583, 26] on span "Close" at bounding box center [572, 23] width 27 height 11
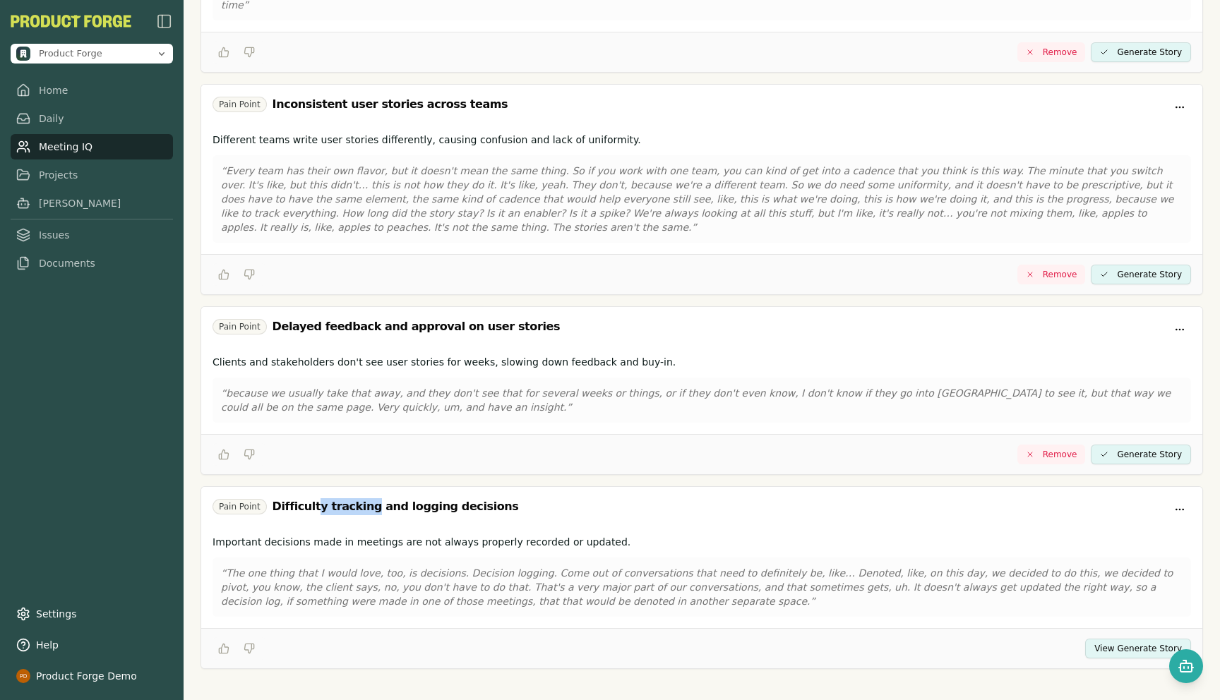
scroll to position [0, 0]
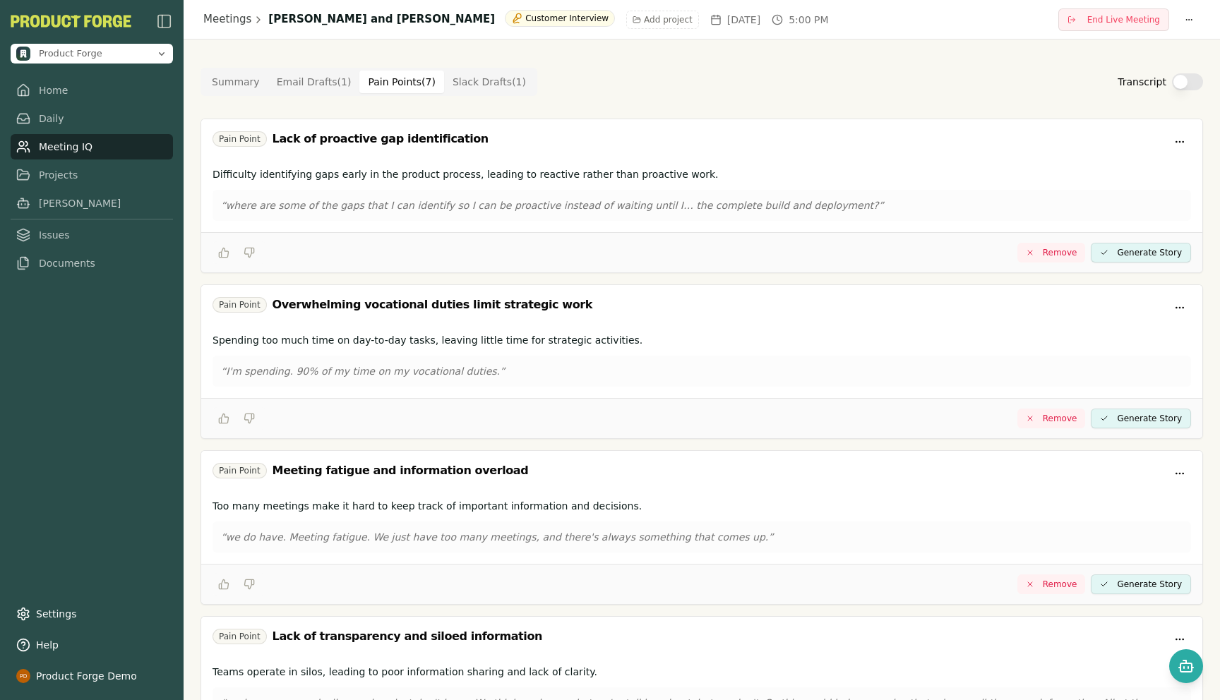
click at [74, 149] on link "Meeting IQ" at bounding box center [92, 146] width 162 height 25
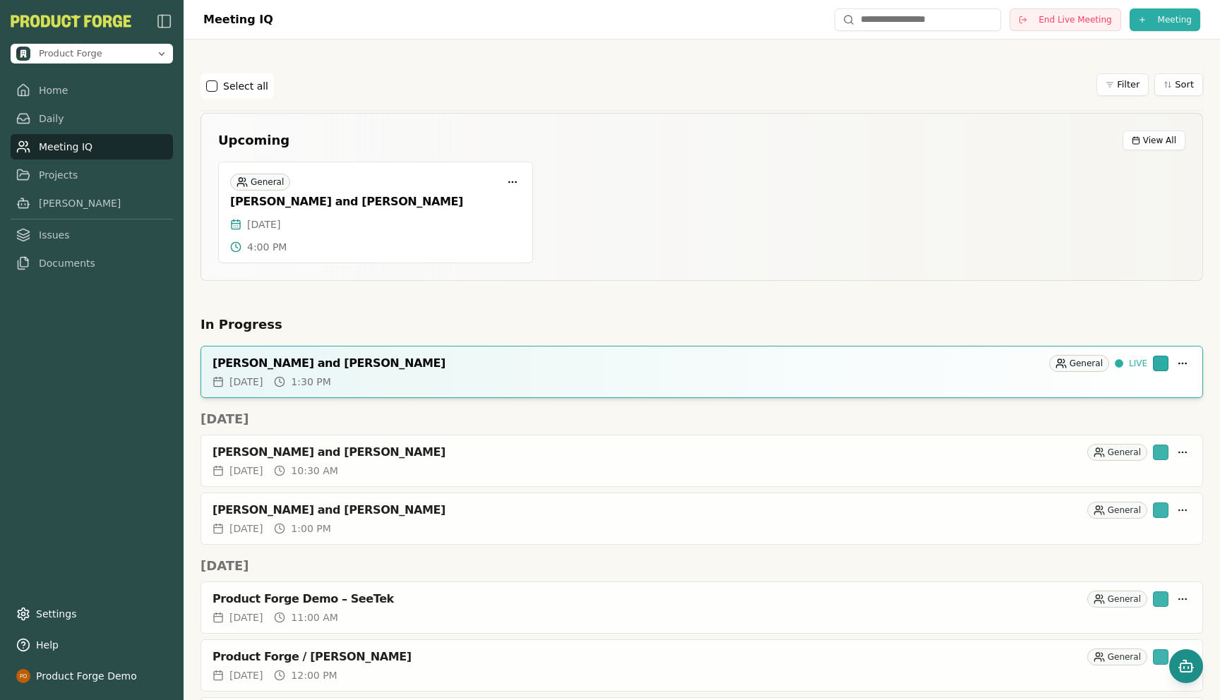
click at [1196, 663] on button "Open chat" at bounding box center [1186, 666] width 34 height 34
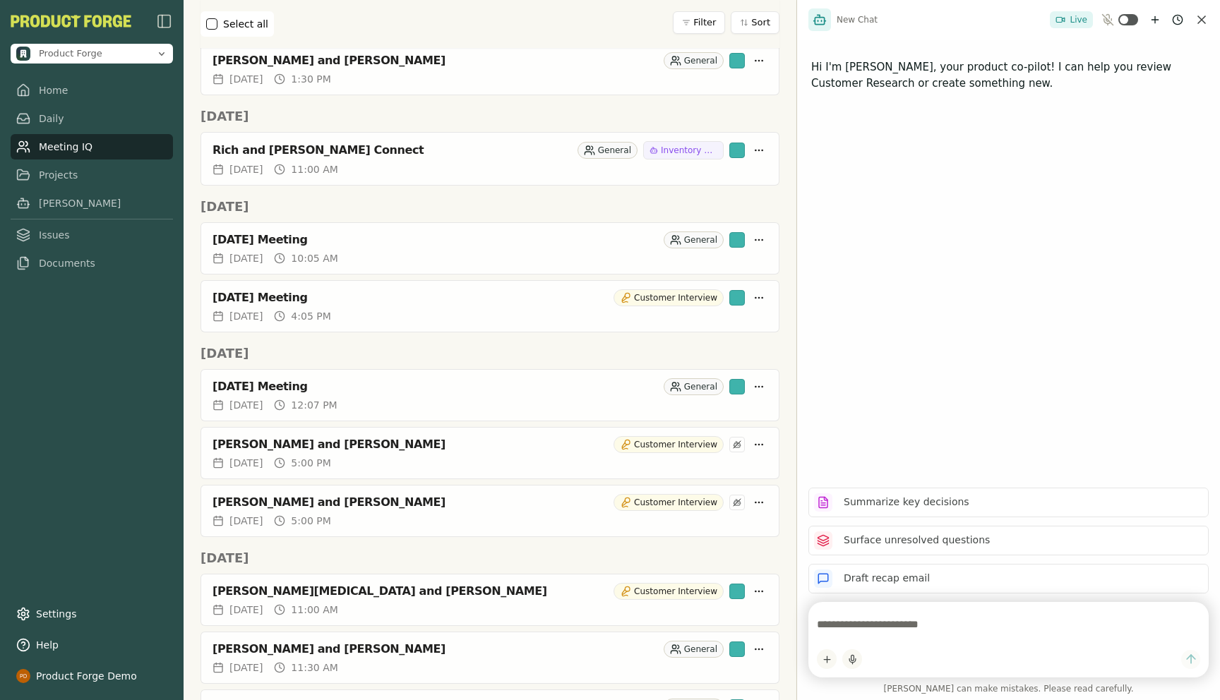
scroll to position [1025, 0]
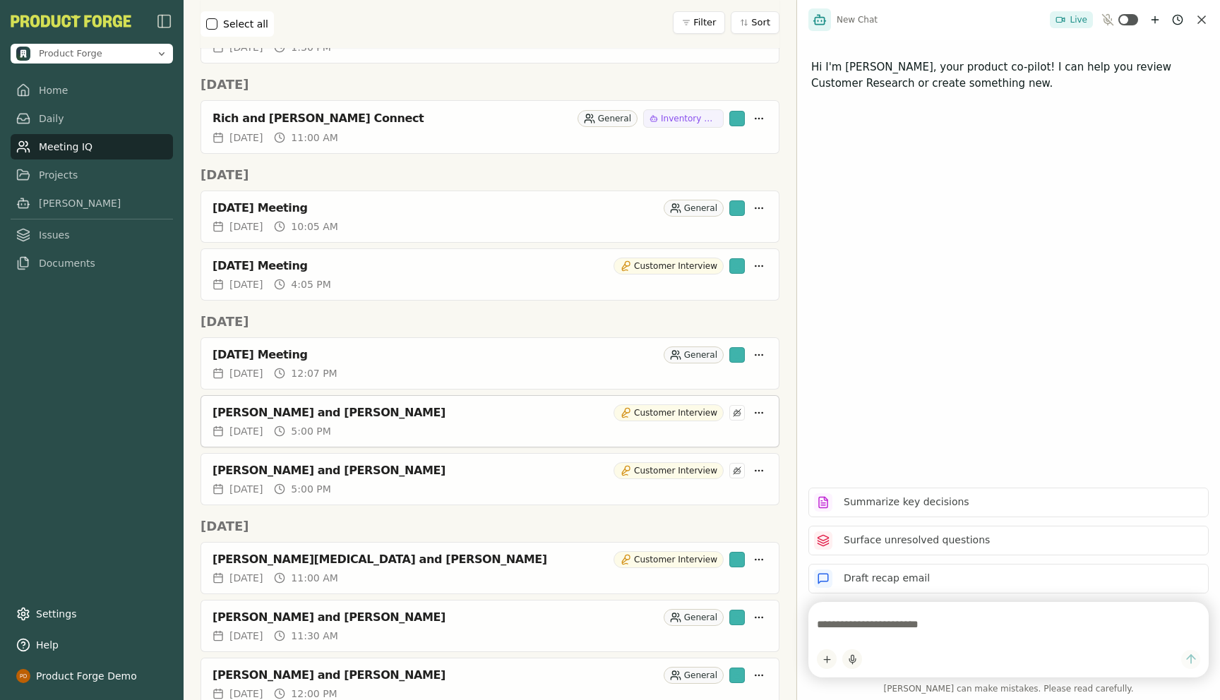
click at [263, 424] on span "[DATE]" at bounding box center [245, 431] width 33 height 14
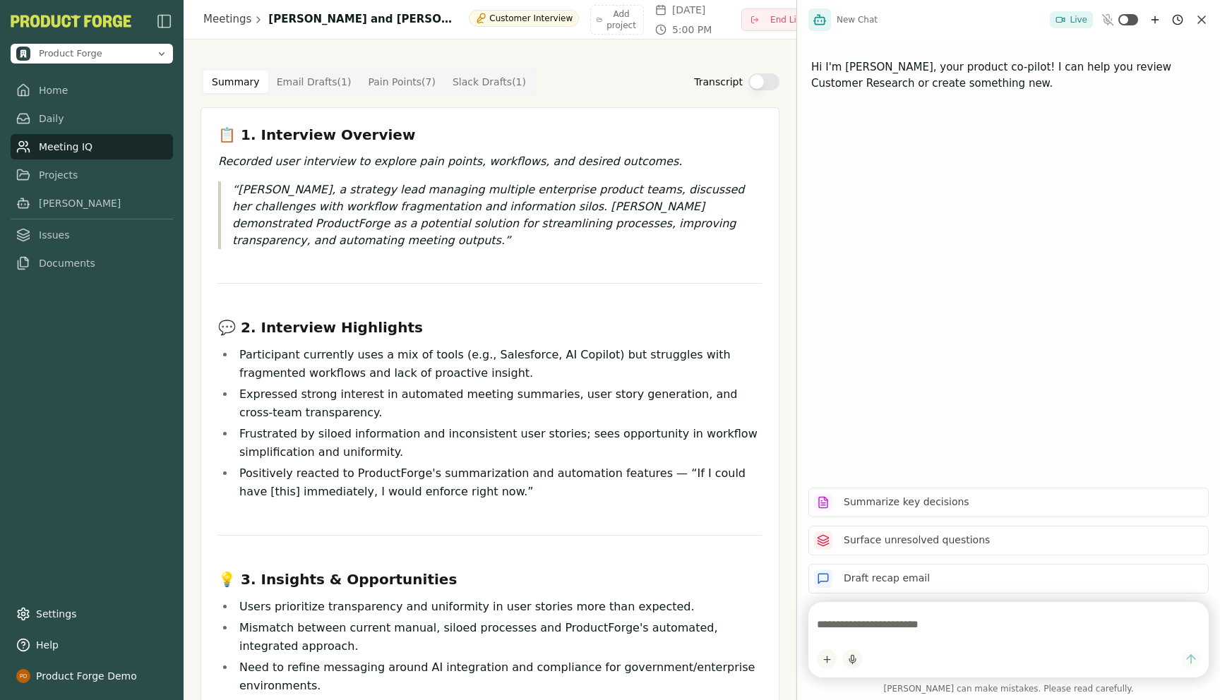
click at [868, 634] on textarea at bounding box center [1008, 625] width 383 height 28
type textarea "**********"
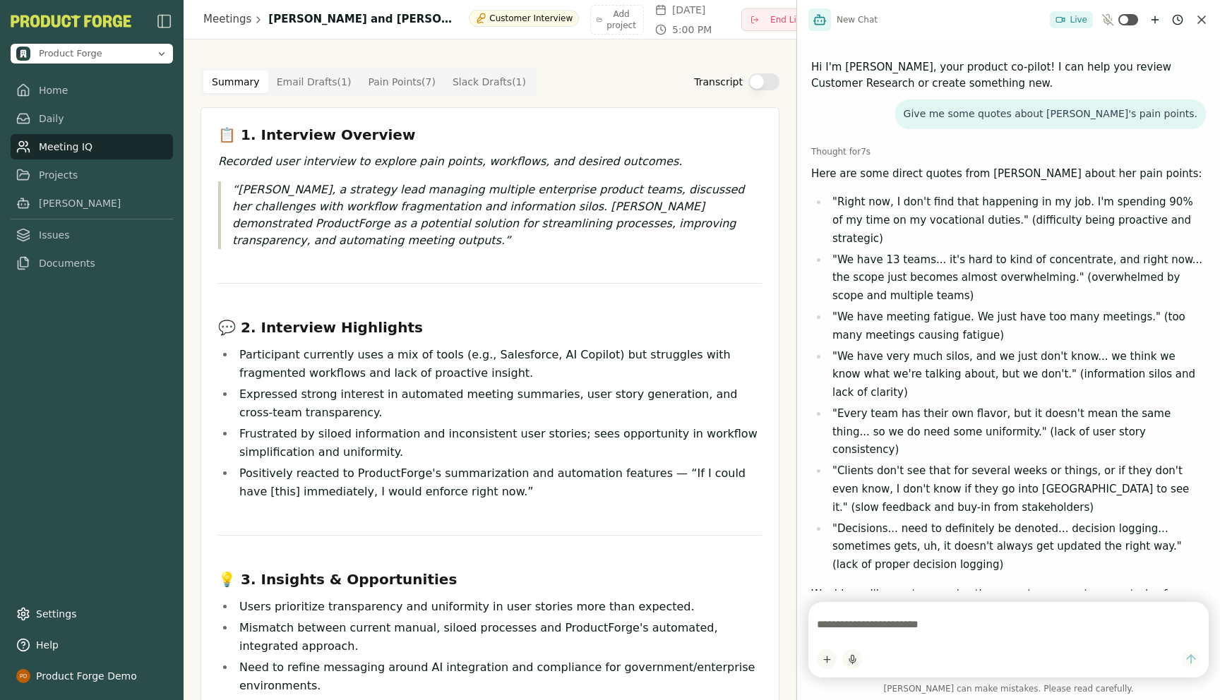
click at [894, 626] on textarea at bounding box center [1008, 625] width 383 height 28
type textarea "********"
click at [30, 179] on link "Projects" at bounding box center [92, 174] width 162 height 25
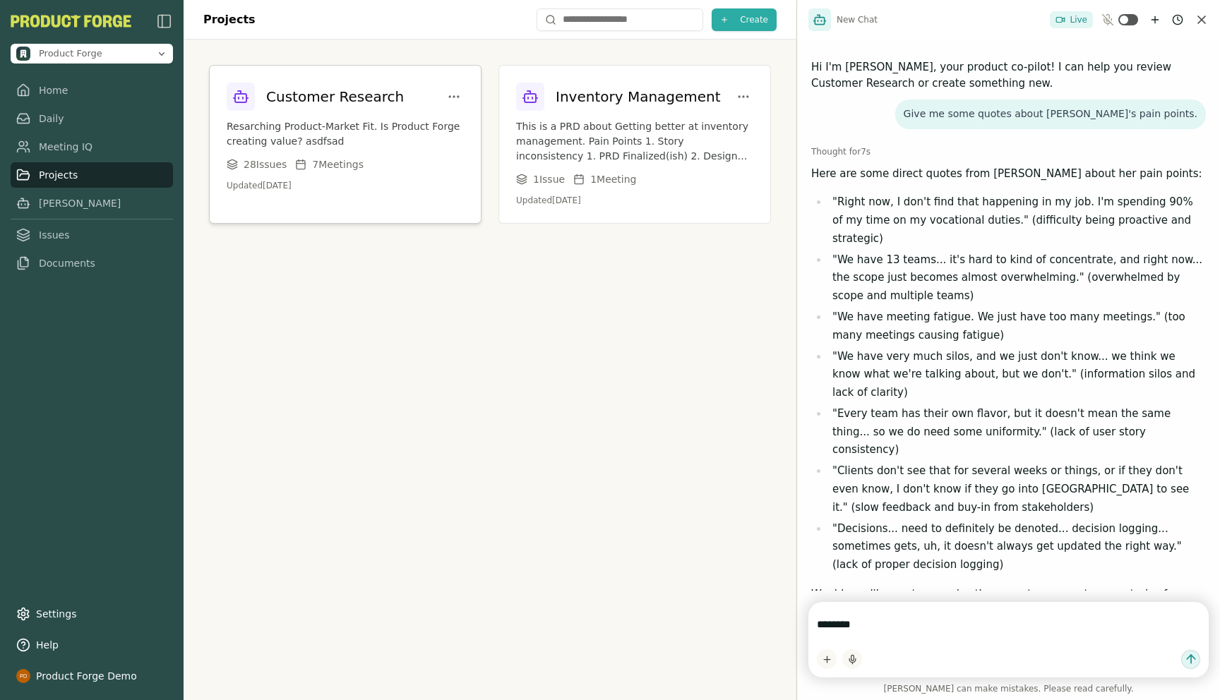
click at [319, 95] on h3 "Customer Research" at bounding box center [335, 97] width 138 height 20
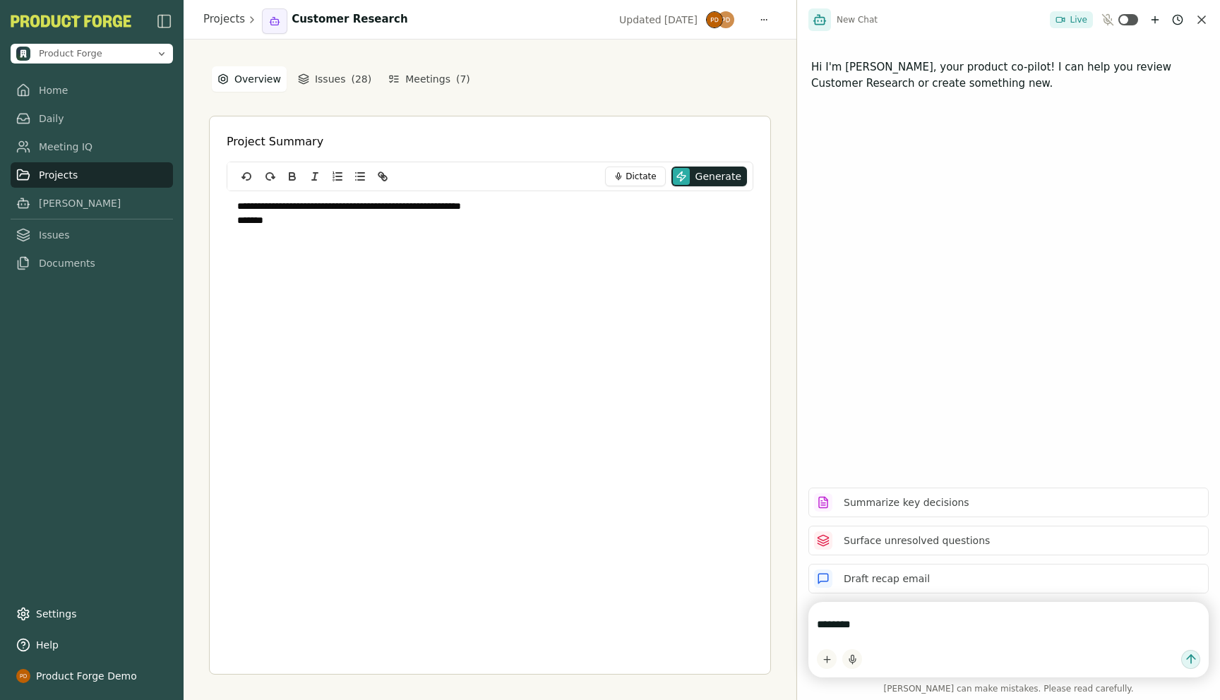
click at [863, 636] on textarea "********" at bounding box center [1008, 625] width 383 height 28
click at [49, 150] on link "Meeting IQ" at bounding box center [92, 146] width 162 height 25
